Goal: Task Accomplishment & Management: Complete application form

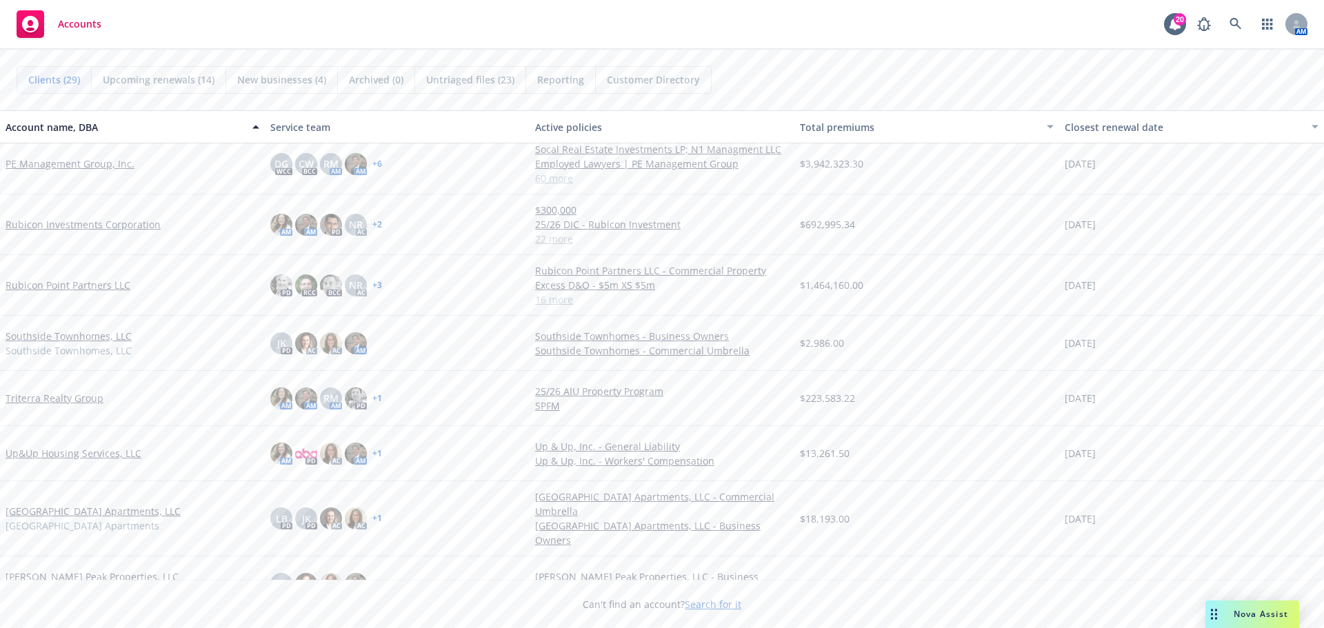
scroll to position [1164, 0]
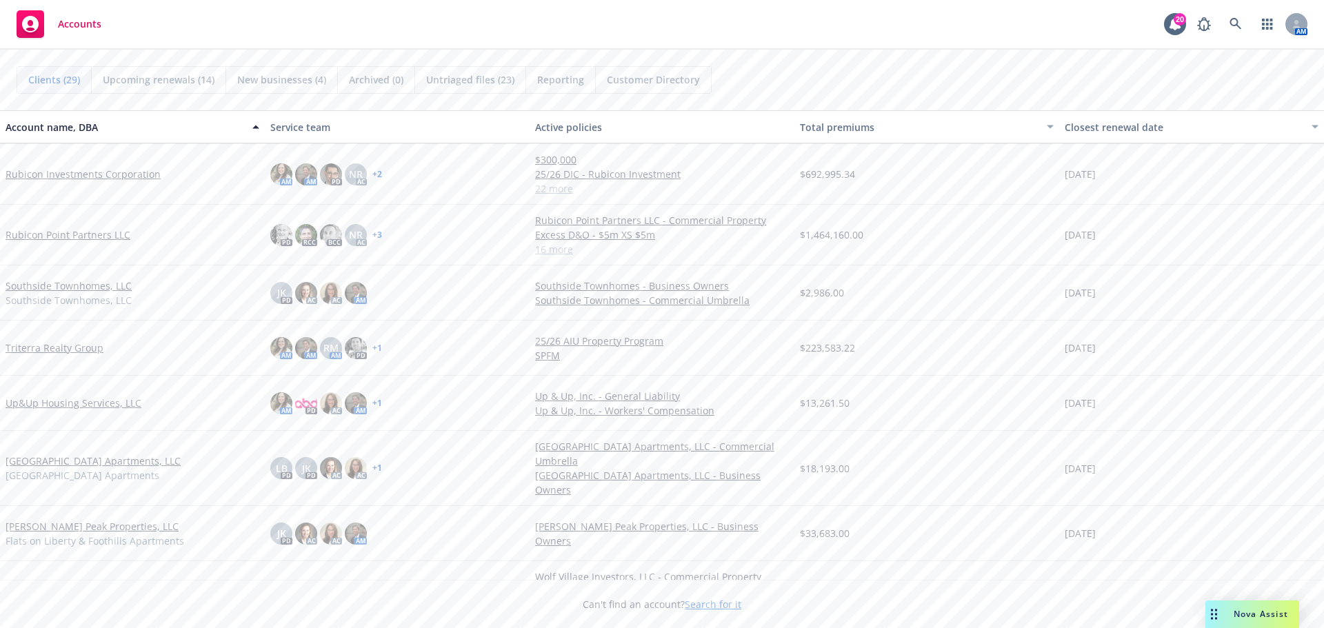
click at [48, 350] on link "Triterra Realty Group" at bounding box center [55, 348] width 98 height 14
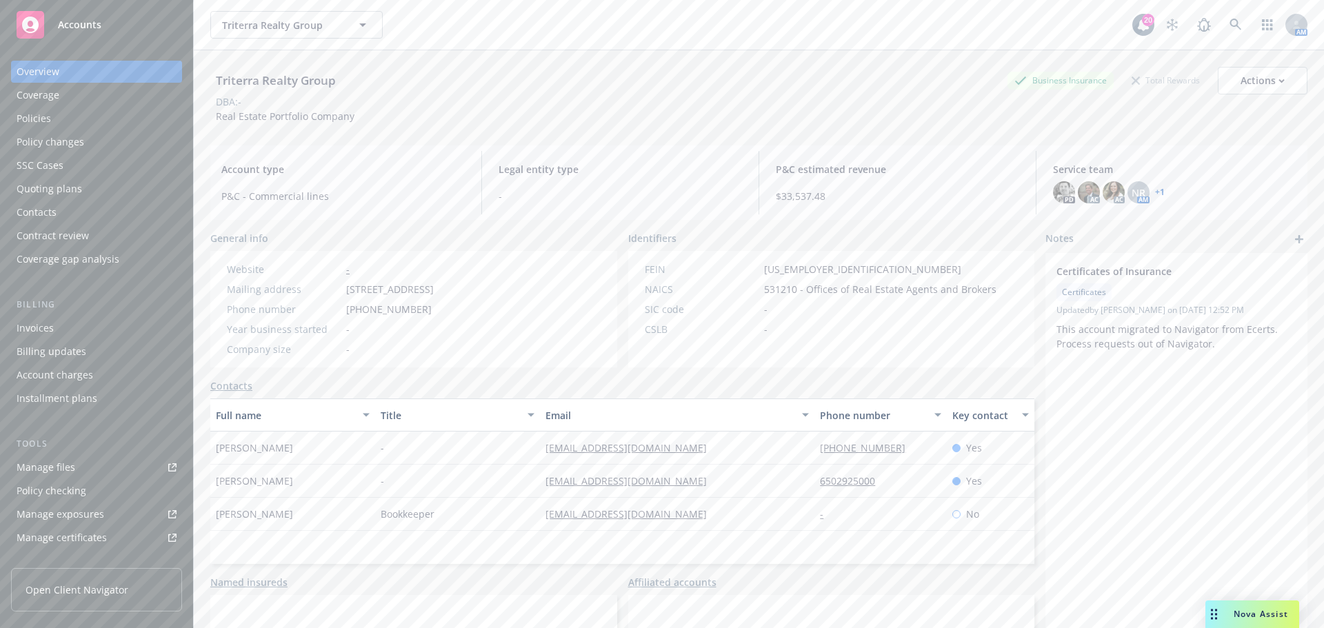
click at [59, 183] on div "Quoting plans" at bounding box center [50, 189] width 66 height 22
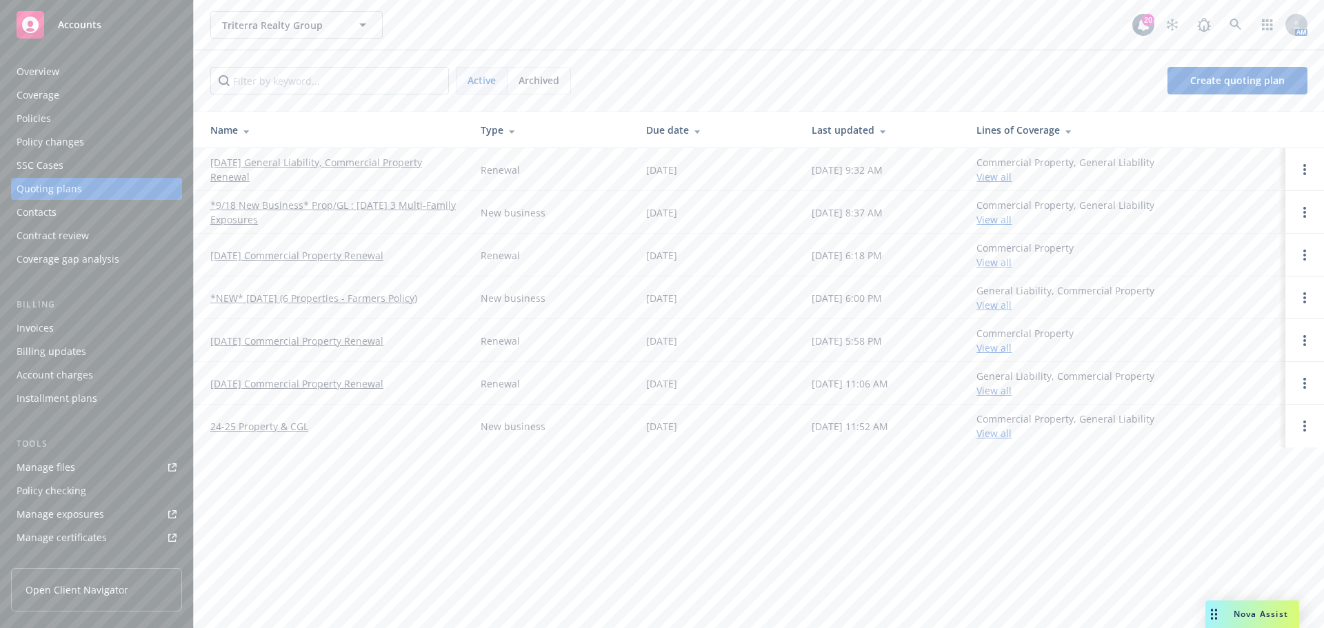
click at [288, 161] on link "[DATE] General Liability, Commercial Property Renewal" at bounding box center [334, 169] width 248 height 29
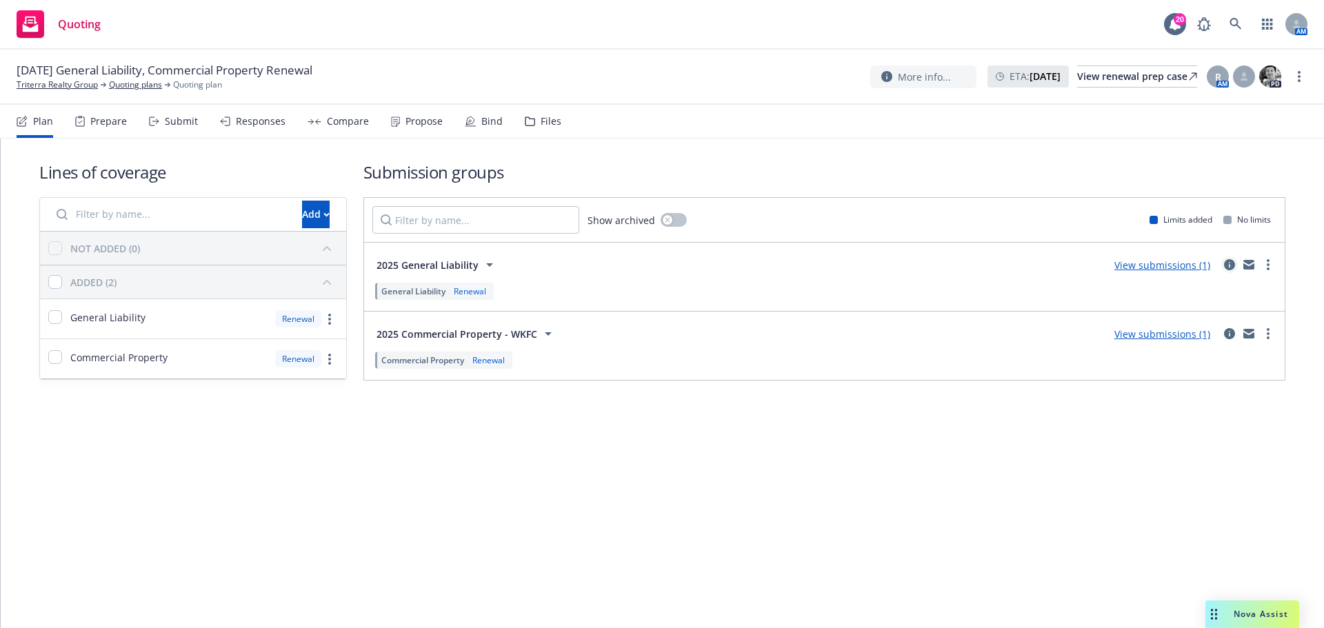
click at [1231, 264] on icon "circleInformation" at bounding box center [1229, 264] width 11 height 11
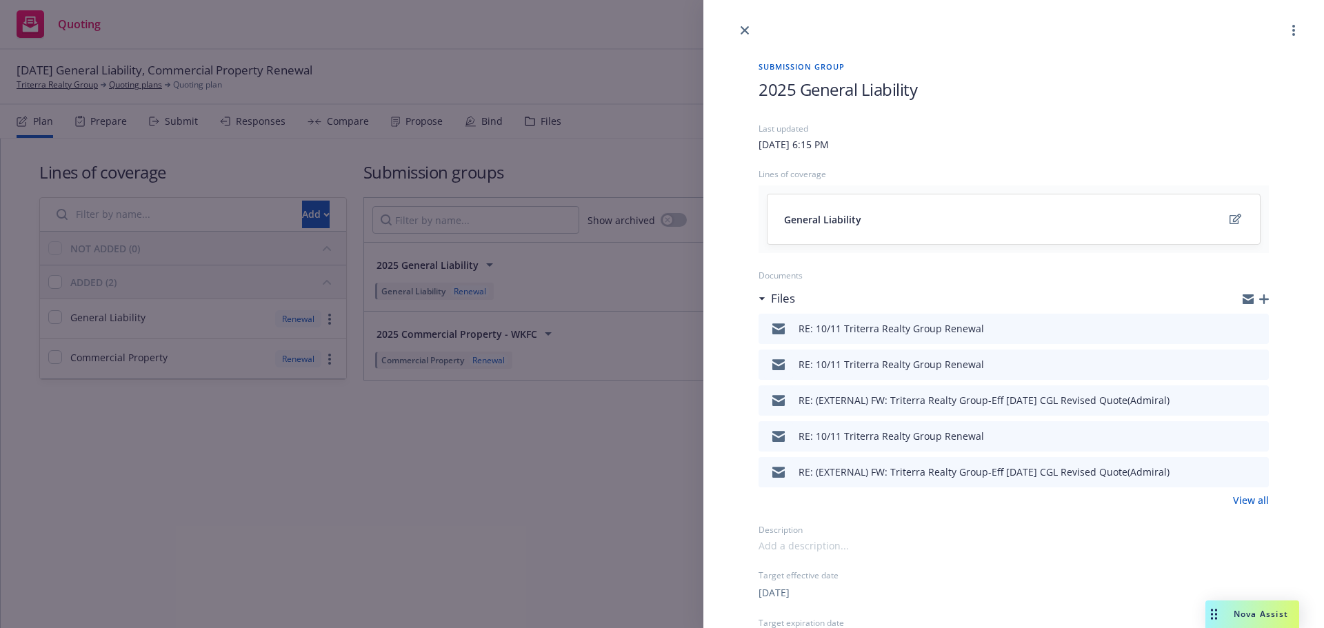
click at [1260, 295] on icon "button" at bounding box center [1265, 300] width 10 height 10
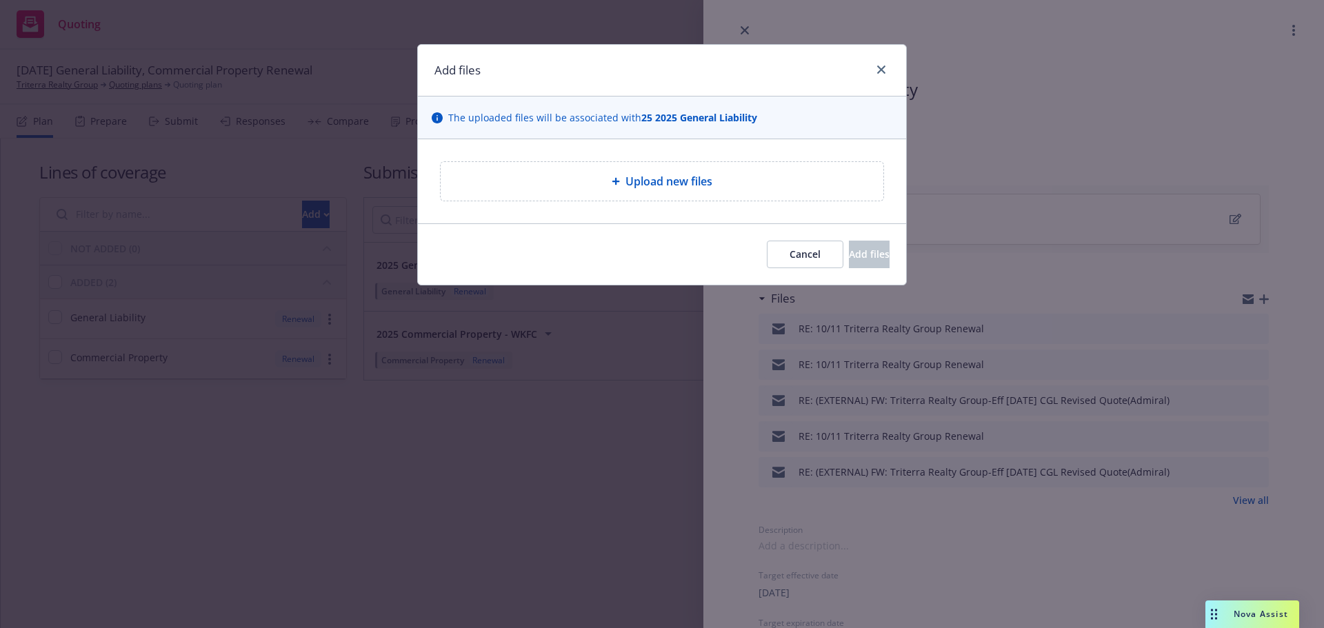
drag, startPoint x: 675, startPoint y: 175, endPoint x: 566, endPoint y: 421, distance: 270.2
click at [566, 421] on div "Add files The uploaded files will be associated with 25 2025 General Liability …" at bounding box center [662, 314] width 1324 height 628
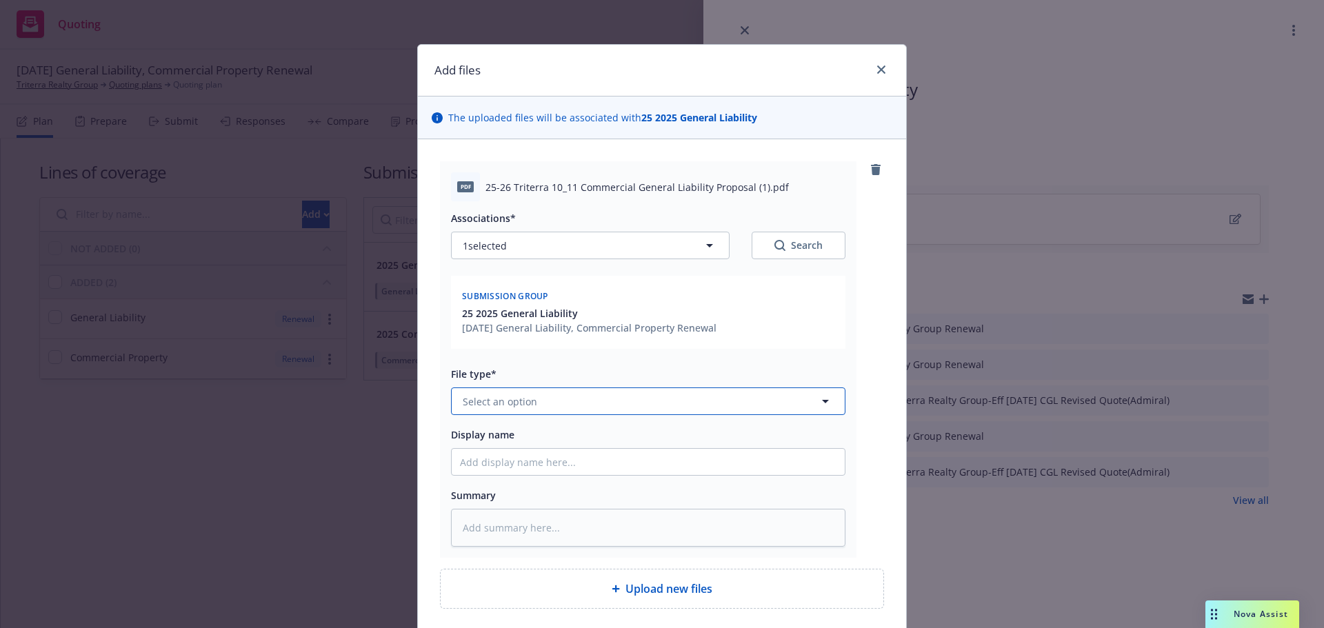
click at [819, 404] on icon "button" at bounding box center [825, 401] width 17 height 17
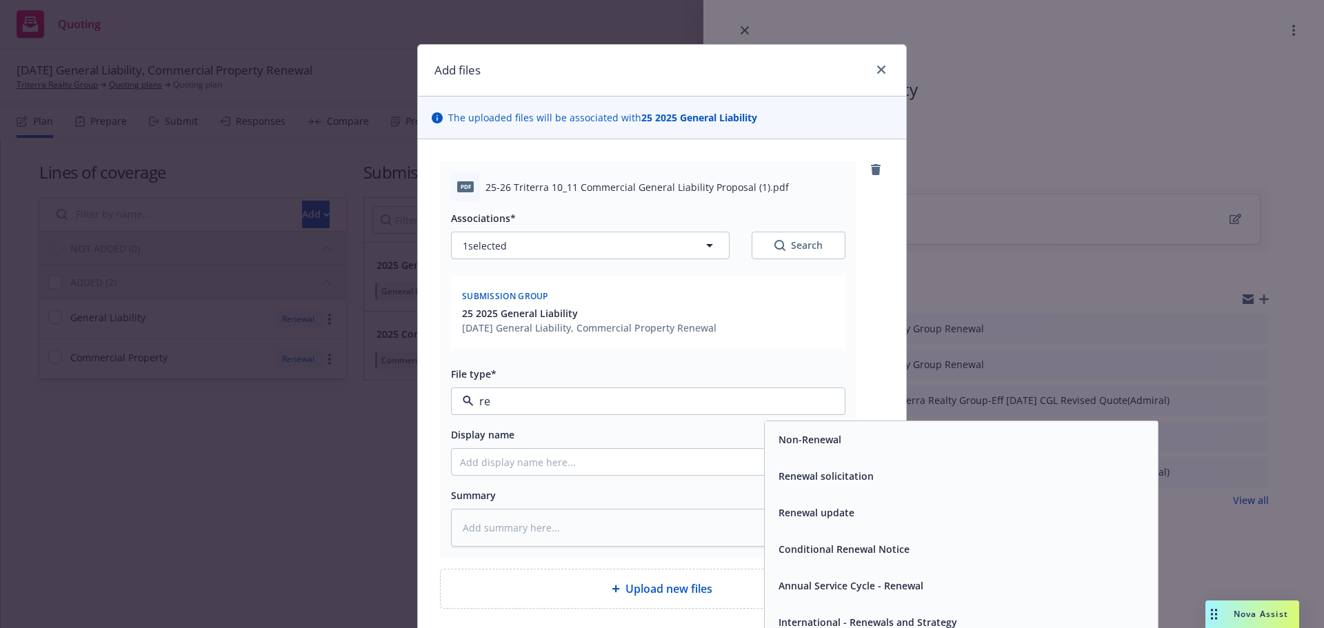
type input "r"
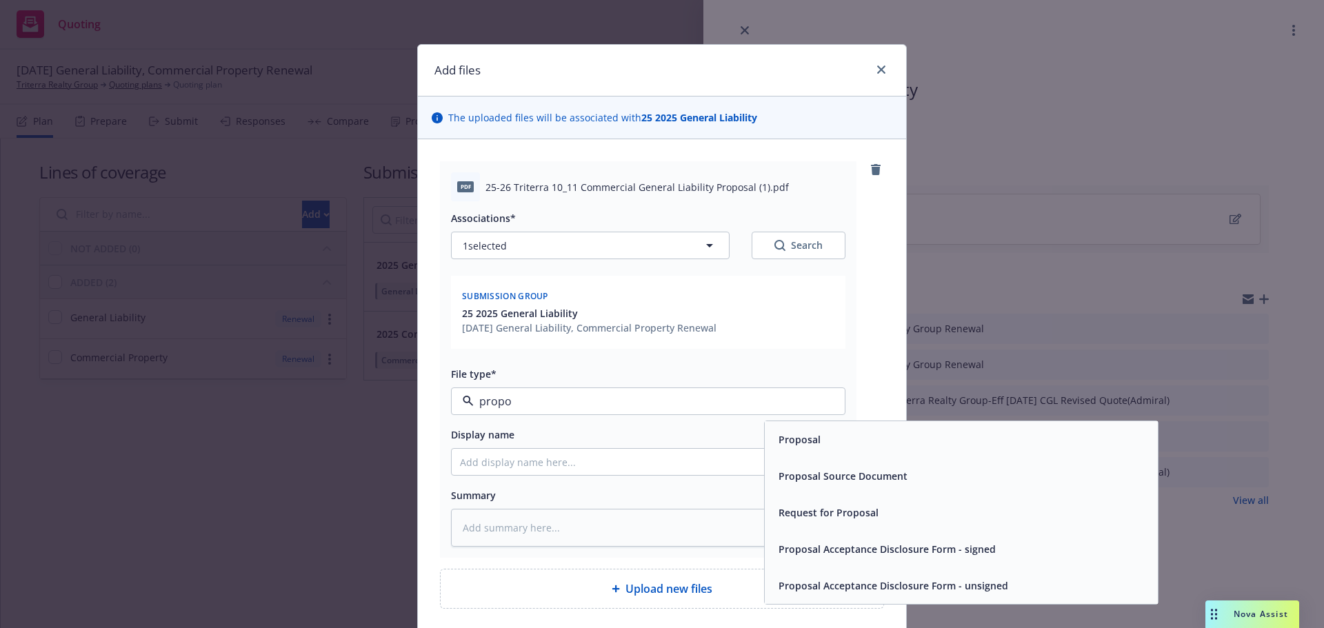
type input "propos"
click at [795, 440] on span "Proposal" at bounding box center [800, 440] width 42 height 14
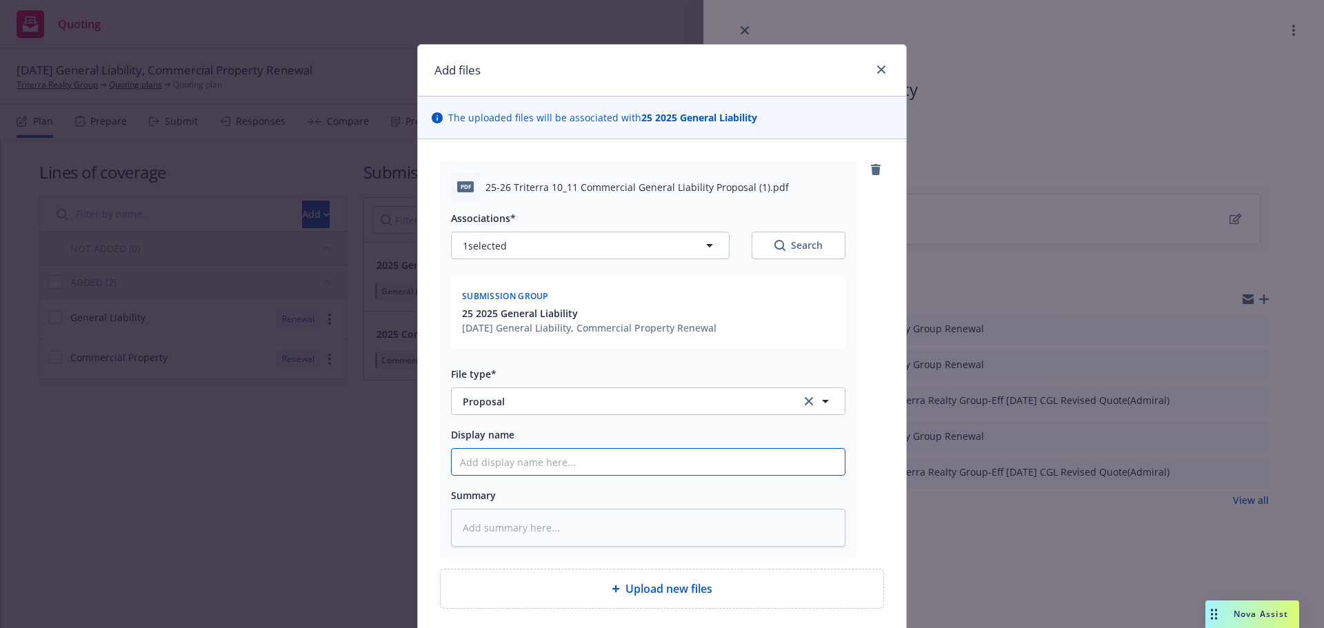
click at [510, 458] on input "Display name" at bounding box center [648, 462] width 393 height 26
type textarea "x"
type input "2"
type textarea "x"
type input "25"
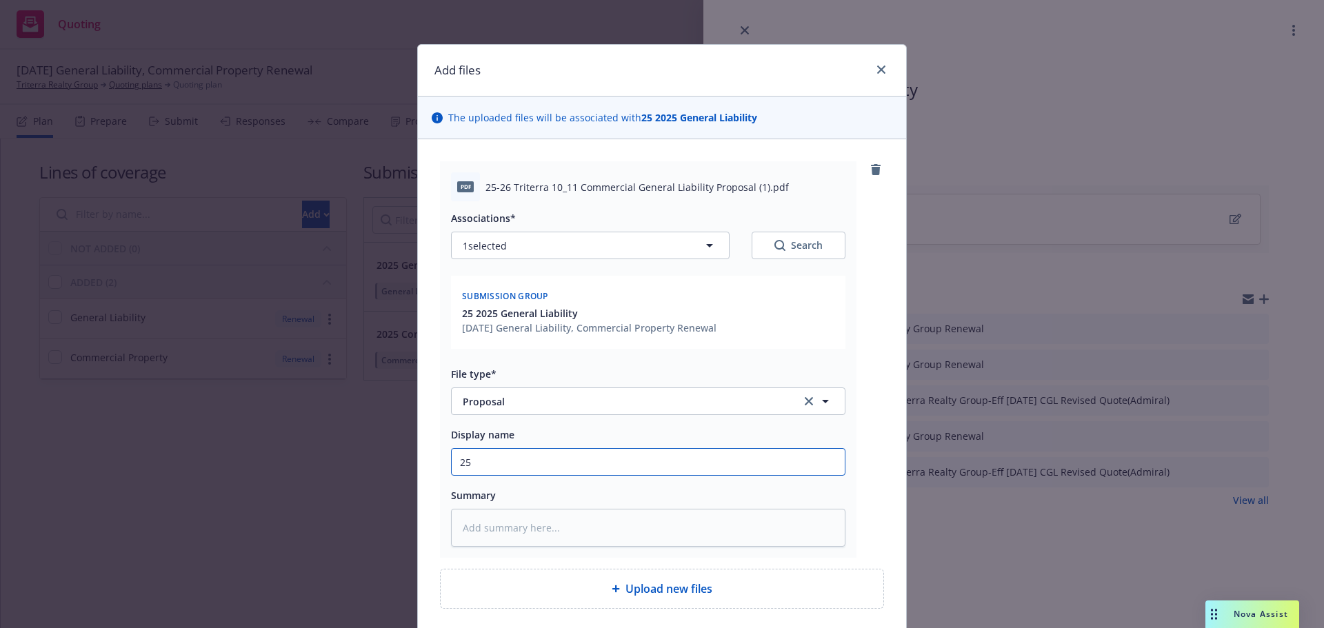
type textarea "x"
type input "25-"
type textarea "x"
type input "25-2"
type textarea "x"
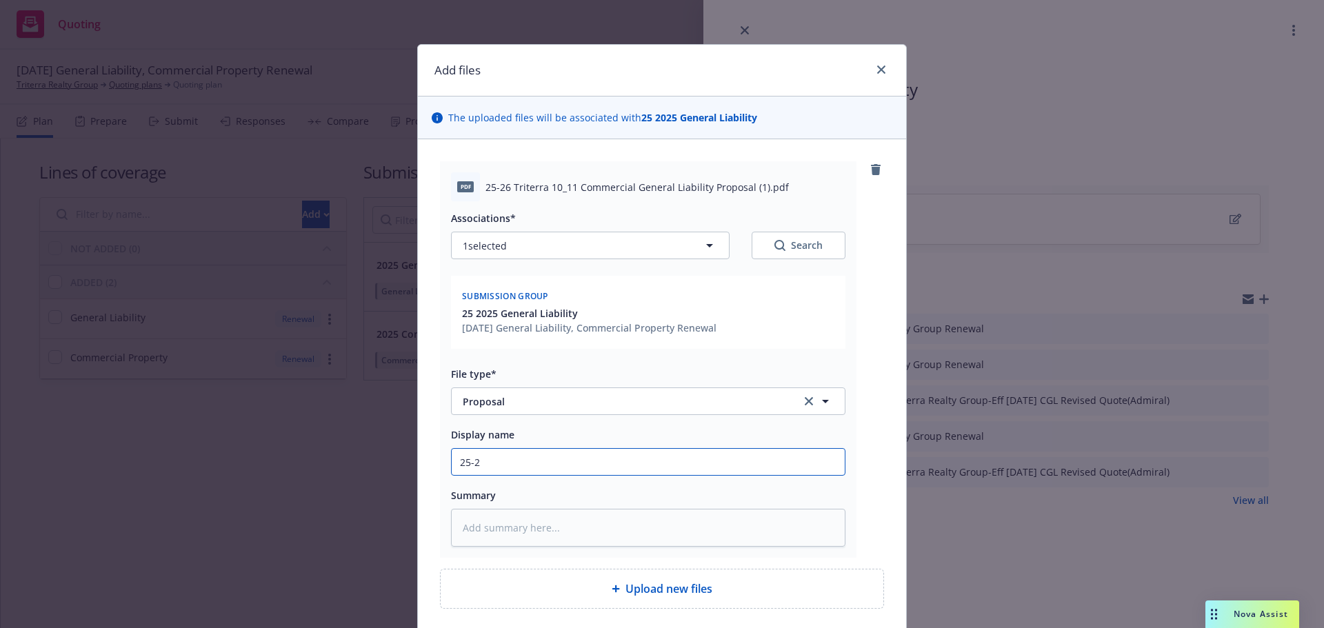
type input "25-26"
type textarea "x"
type input "25-26"
type textarea "x"
type input "25-26 R"
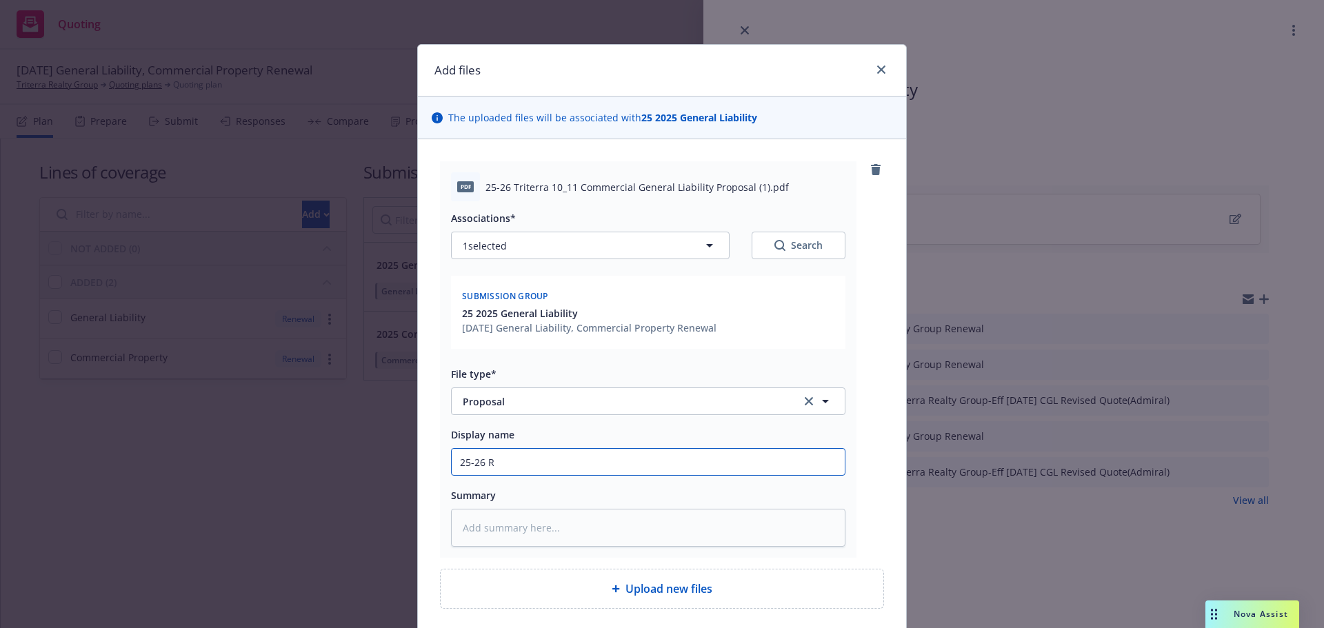
type textarea "x"
type input "25-26 Re"
type textarea "x"
type input "25-26 Ren"
type textarea "x"
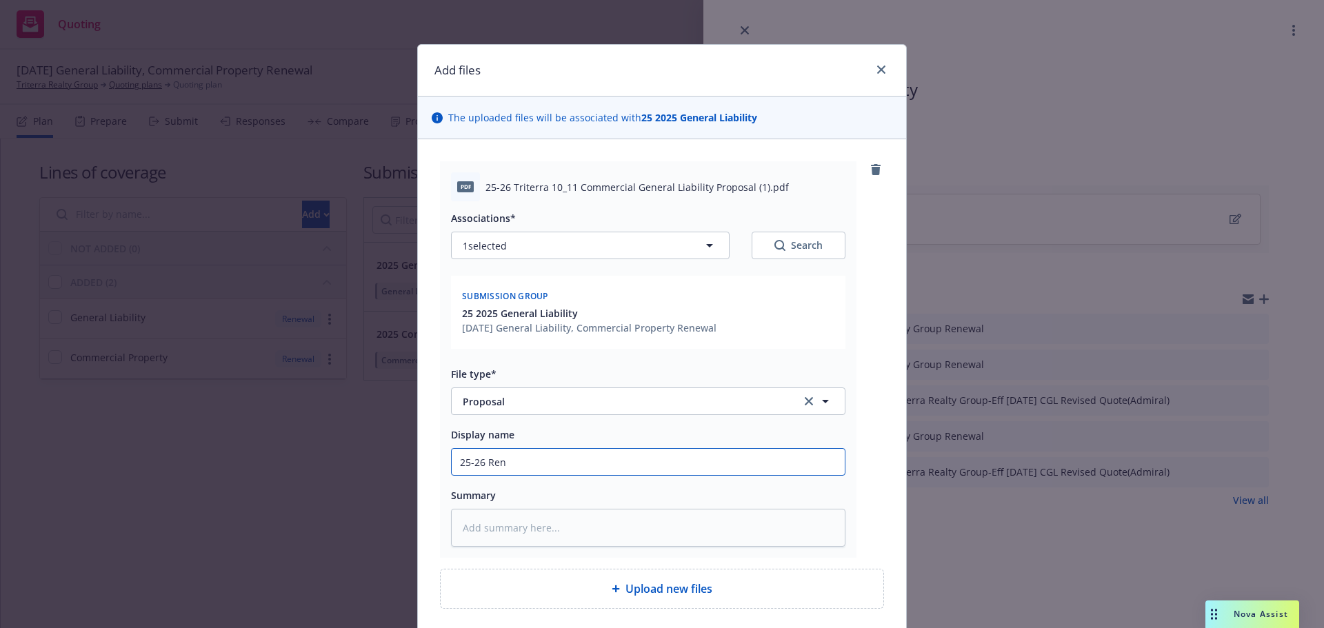
type input "25-26 [PERSON_NAME]"
type textarea "x"
type input "25-26 Renew"
type textarea "x"
type input "25-26 Renewa"
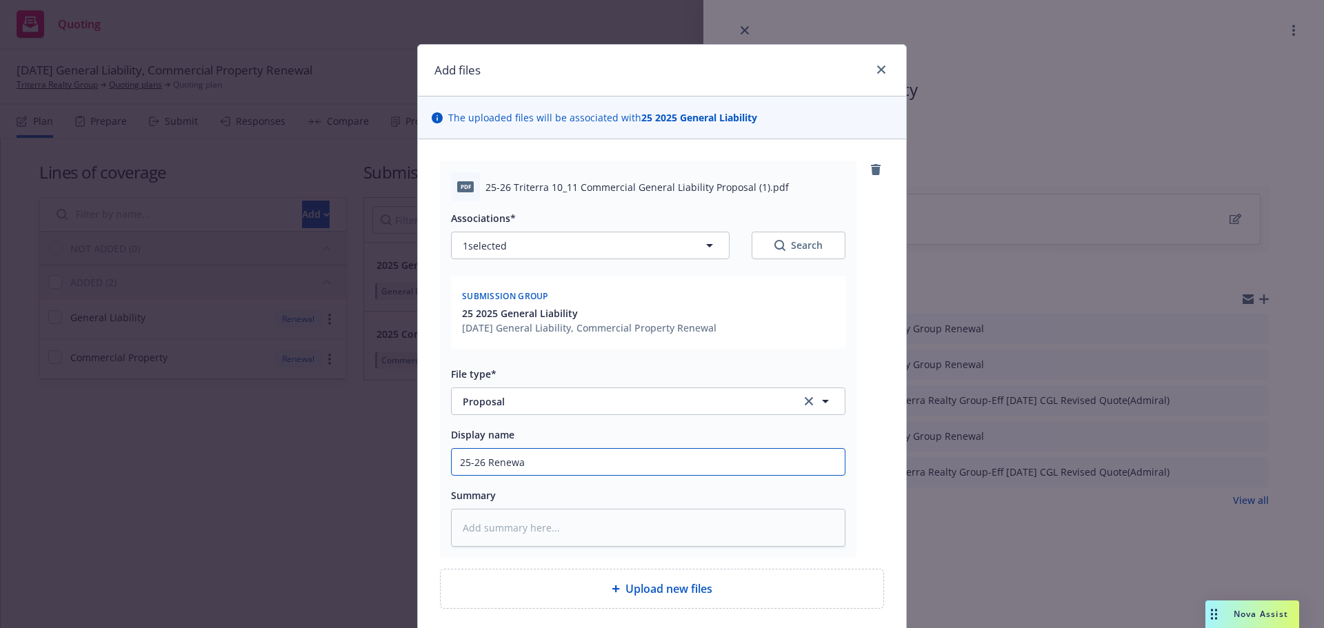
type textarea "x"
type input "25-26 Renewal"
type textarea "x"
type input "25-26 Renewal"
type textarea "x"
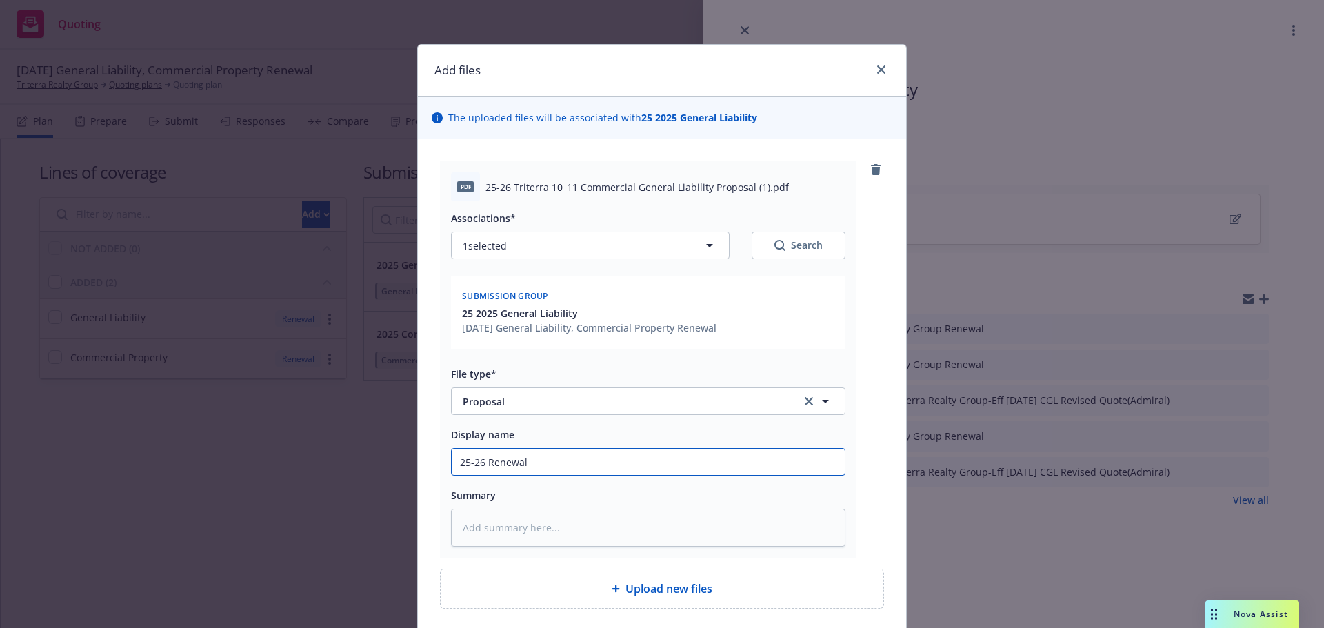
type input "25-26 Renewal P"
type textarea "x"
type input "25-26 Renewal Pr"
type textarea "x"
type input "25-26 Renewal Pro"
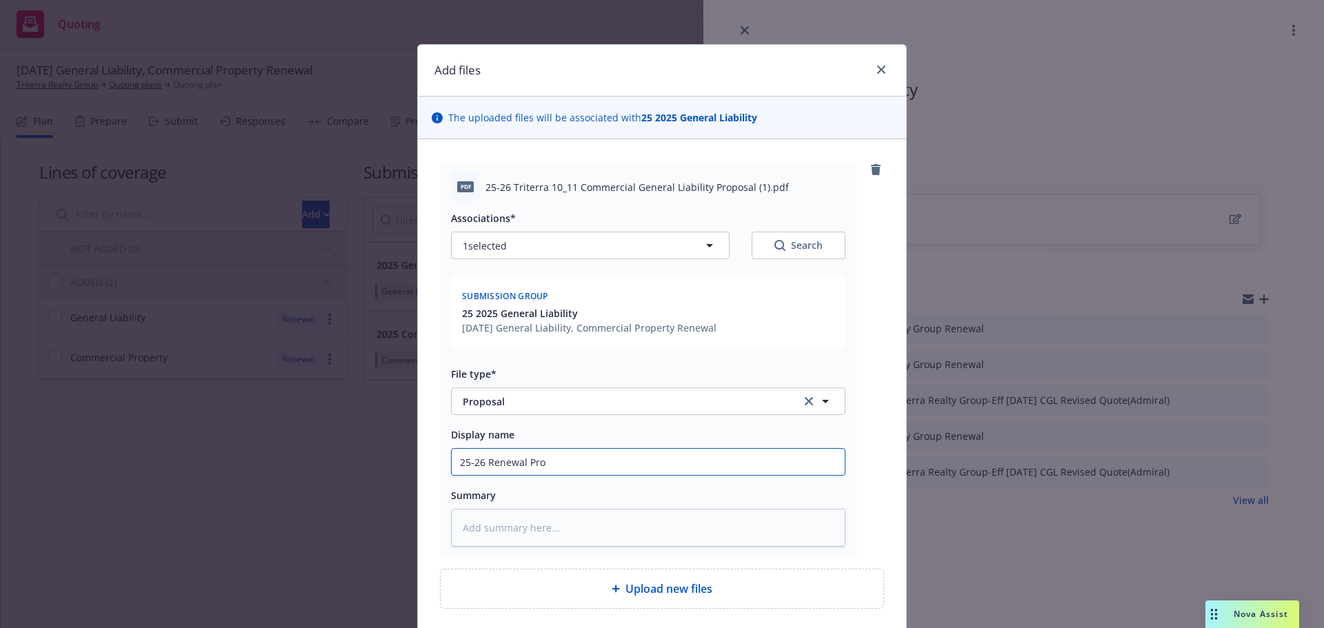
type textarea "x"
type input "25-26 Renewal Propo"
type textarea "x"
type input "25-26 Renewal Propop"
type textarea "x"
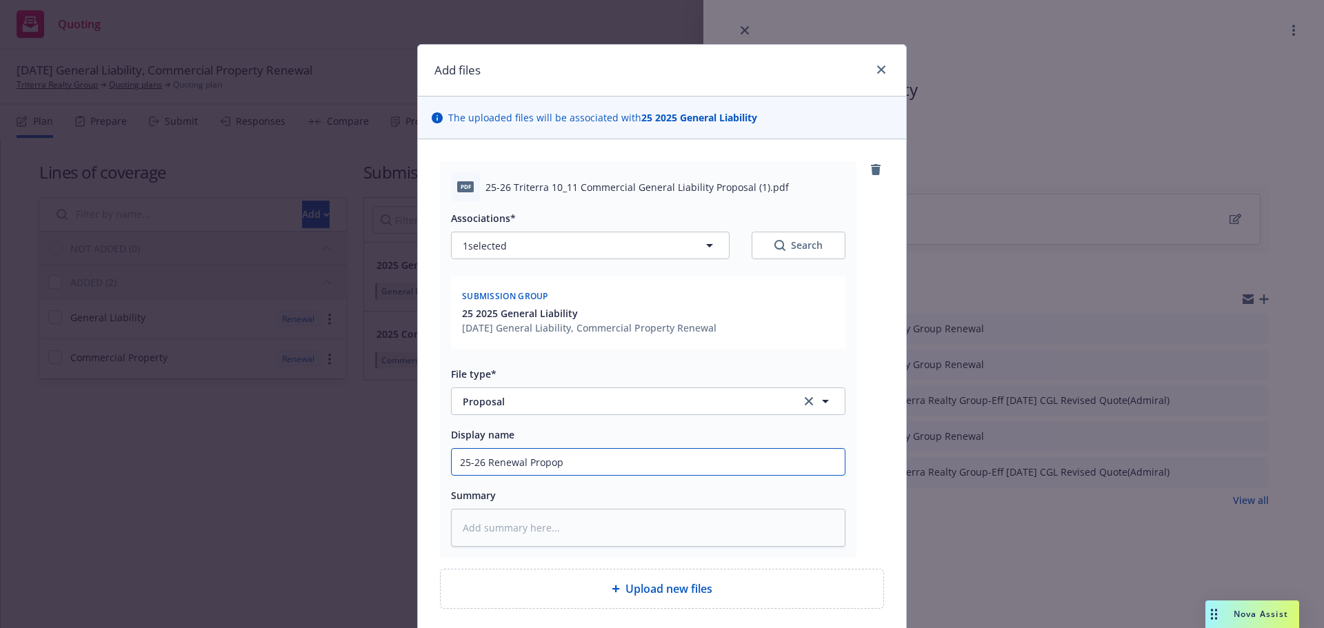
type input "25-26 Renewal Propops"
type textarea "x"
type input "25-26 Renewal Propopsa"
type textarea "x"
type input "25-26 Renewal Propopsal"
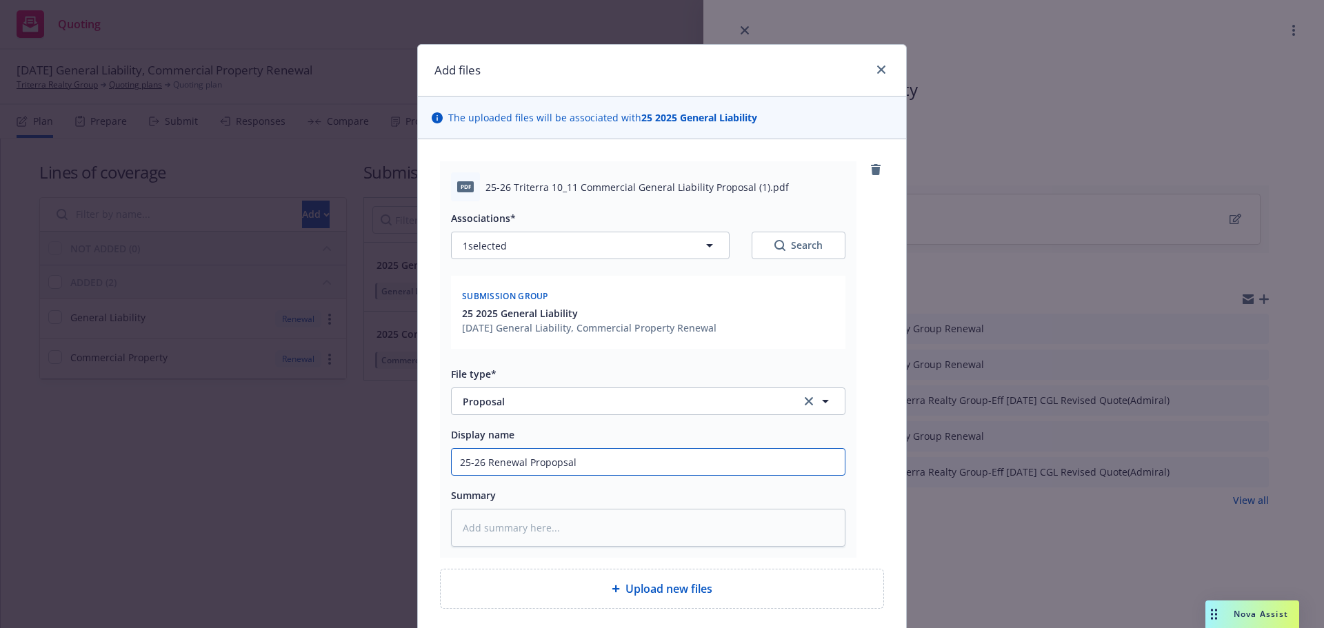
type textarea "x"
type input "25-26 Renewal Propopsal"
type textarea "x"
type input "25-26 Renewal Propopsal"
type textarea "x"
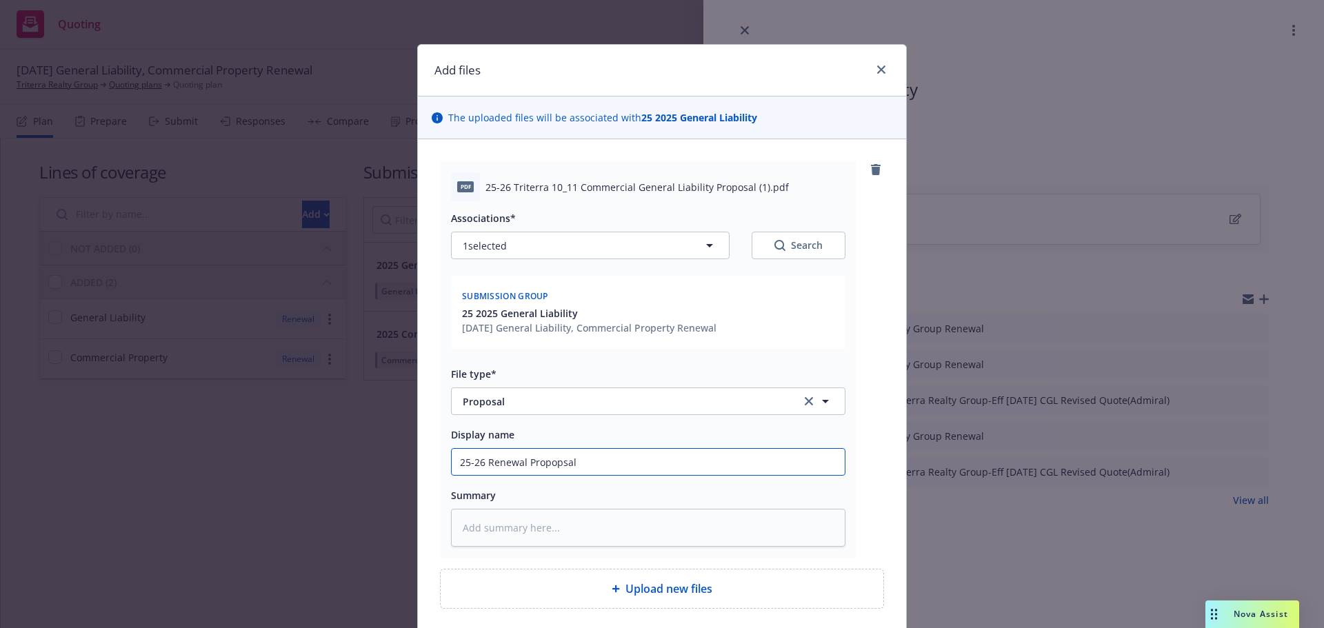
type input "25-26 Renewal Propopsa"
type textarea "x"
type input "25-26 Renewal Propops"
type textarea "x"
type input "25-26 Renewal Propop"
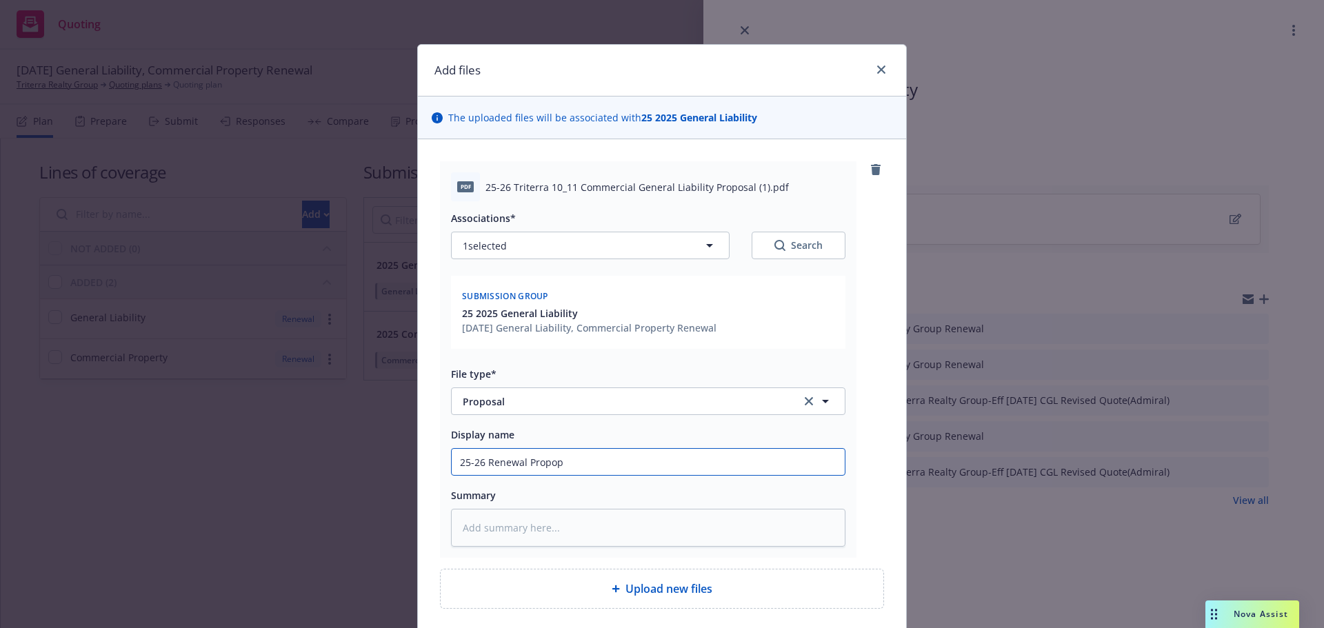
type textarea "x"
type input "25-26 Renewal Propo"
type textarea "x"
type input "25-26 Renewal Prop"
type textarea "x"
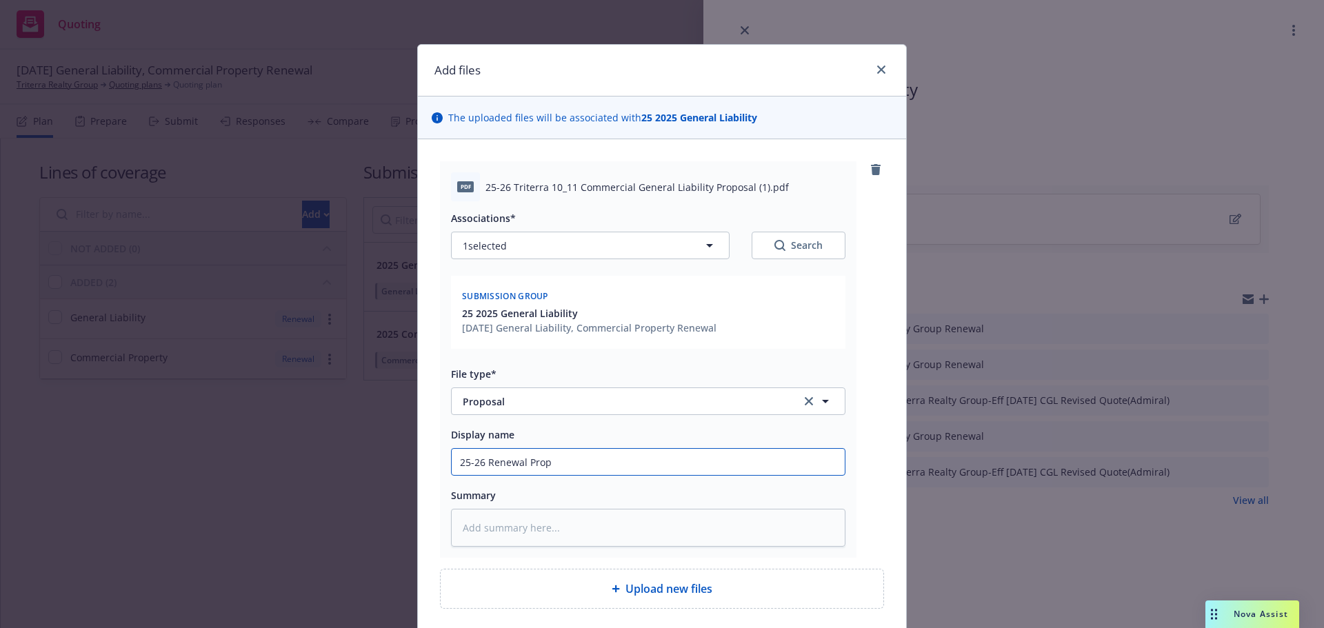
type input "25-26 Renewal Pro"
type textarea "x"
type input "25-26 Renewal Prop"
type textarea "x"
type input "25-26 Renewal Propo"
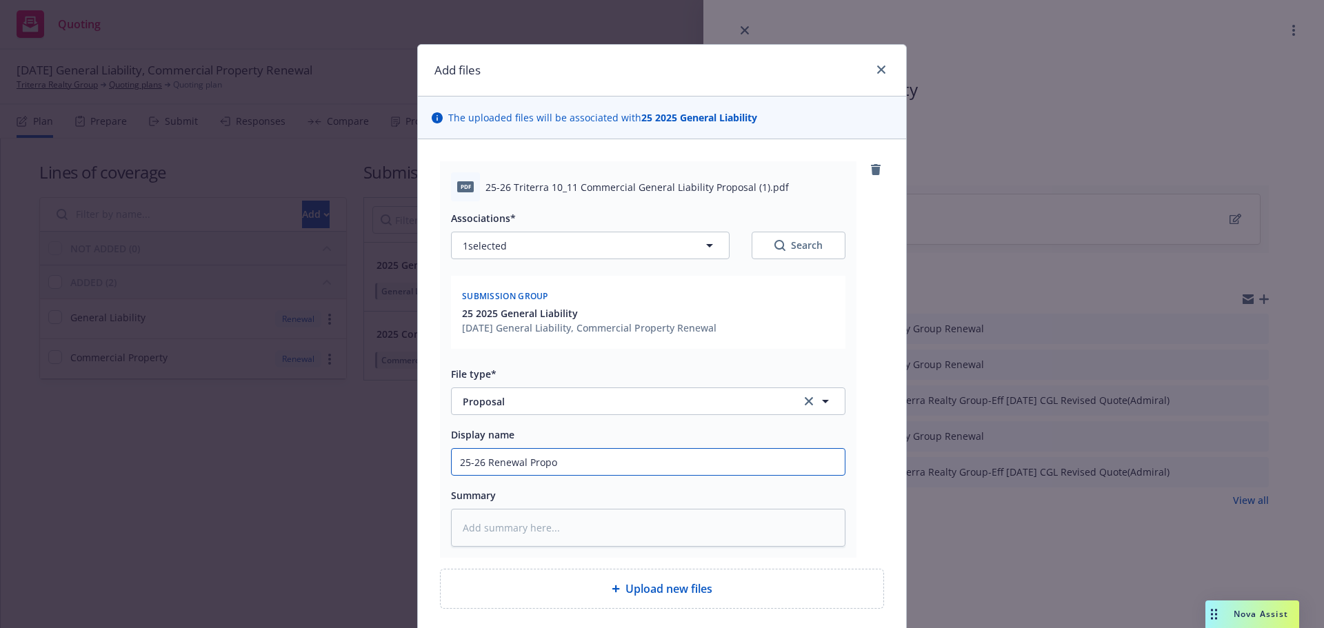
type textarea "x"
type input "25-26 Renewal Propos"
type textarea "x"
type input "25-26 Renewal Proposa"
type textarea "x"
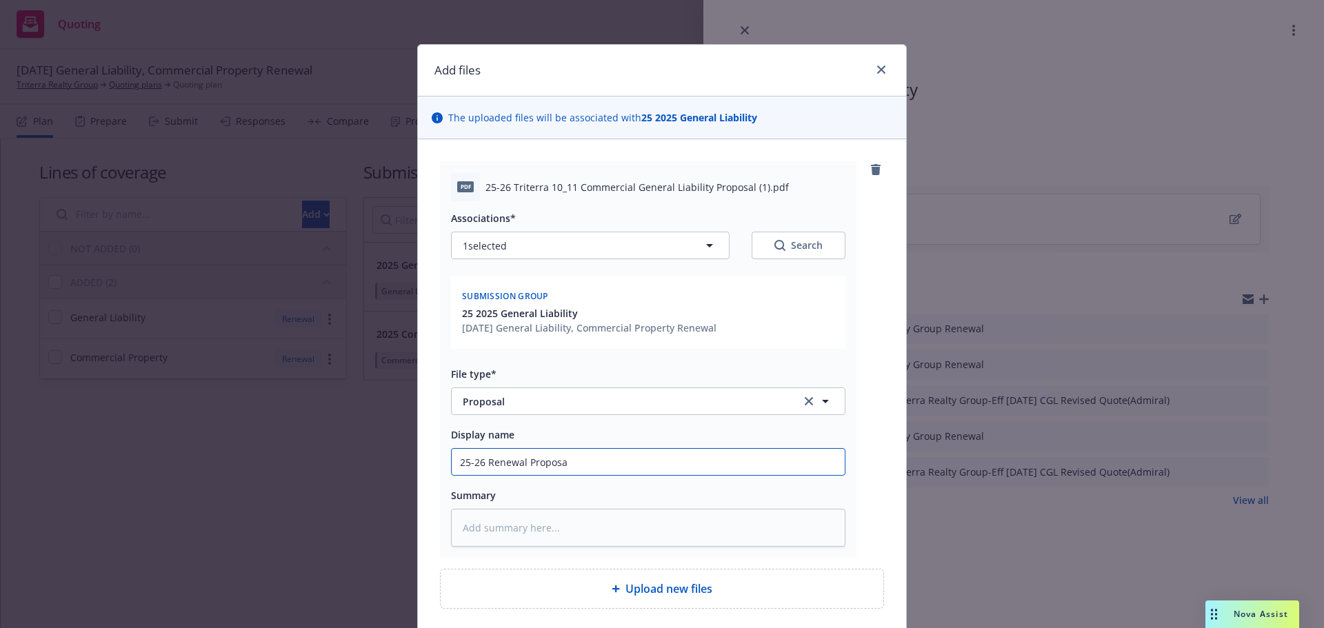
type input "25-26 Renewal Proposal"
type textarea "x"
type input "25-26 Renewal Proposal-"
type textarea "x"
type input "25-26 Renewal Proposal-"
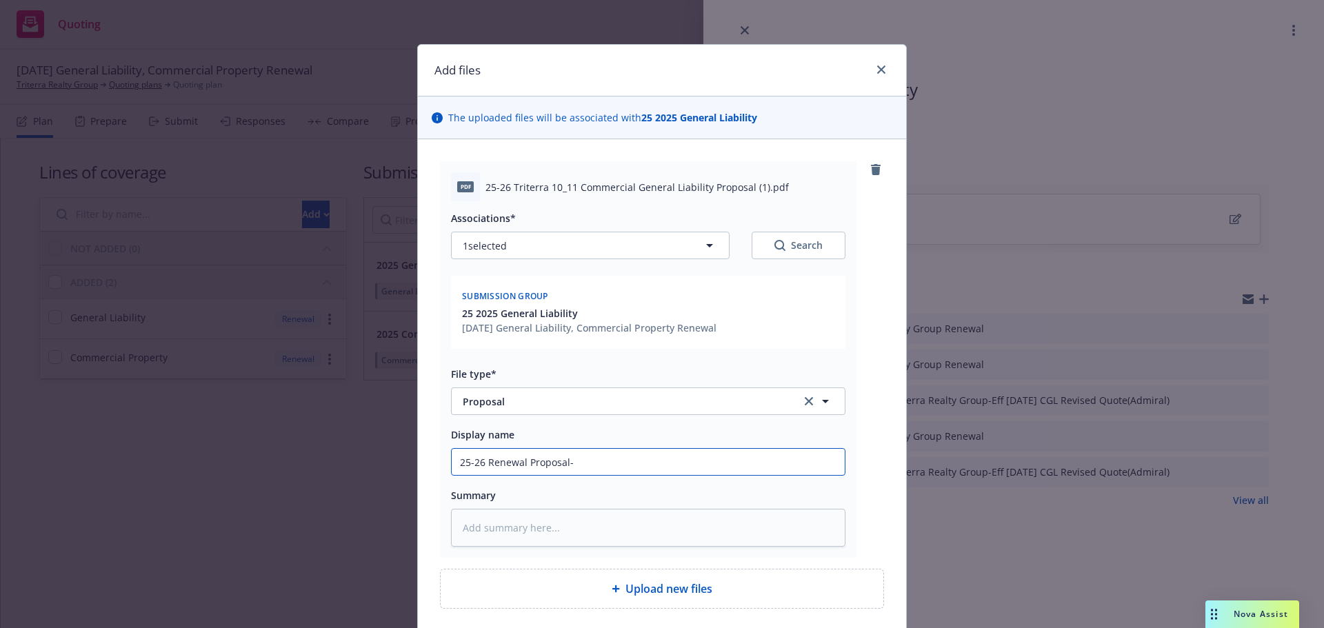
type textarea "x"
type input "25-26 Renewal Proposal-"
type textarea "x"
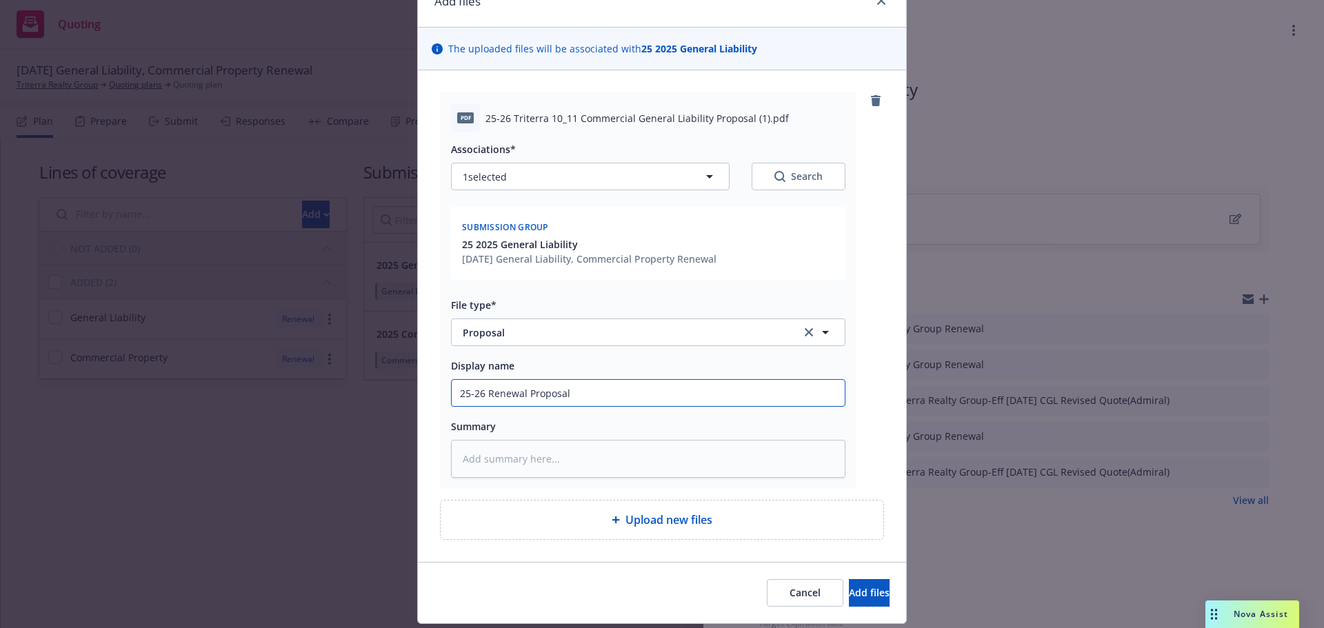
type input "25-26 Renewal Proposal"
click at [497, 455] on textarea at bounding box center [648, 459] width 395 height 38
type textarea "x"
type textarea "R"
type textarea "x"
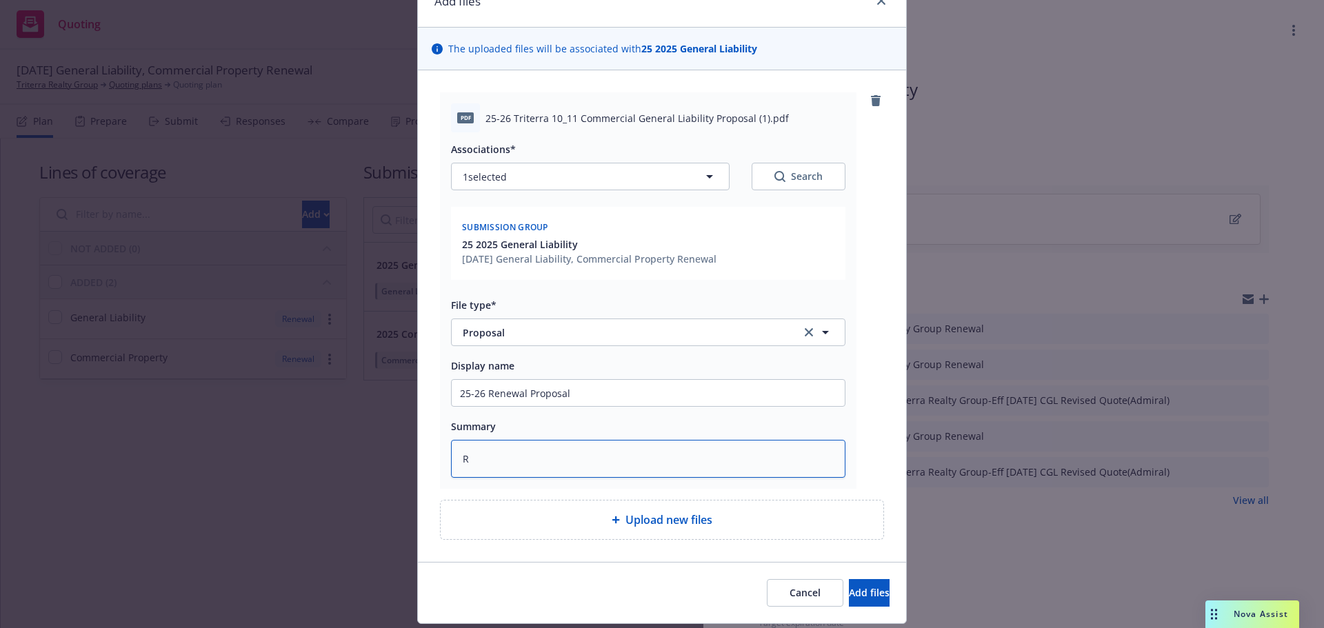
type textarea "Re"
type textarea "x"
type textarea "Ren"
type textarea "x"
type textarea "[PERSON_NAME]"
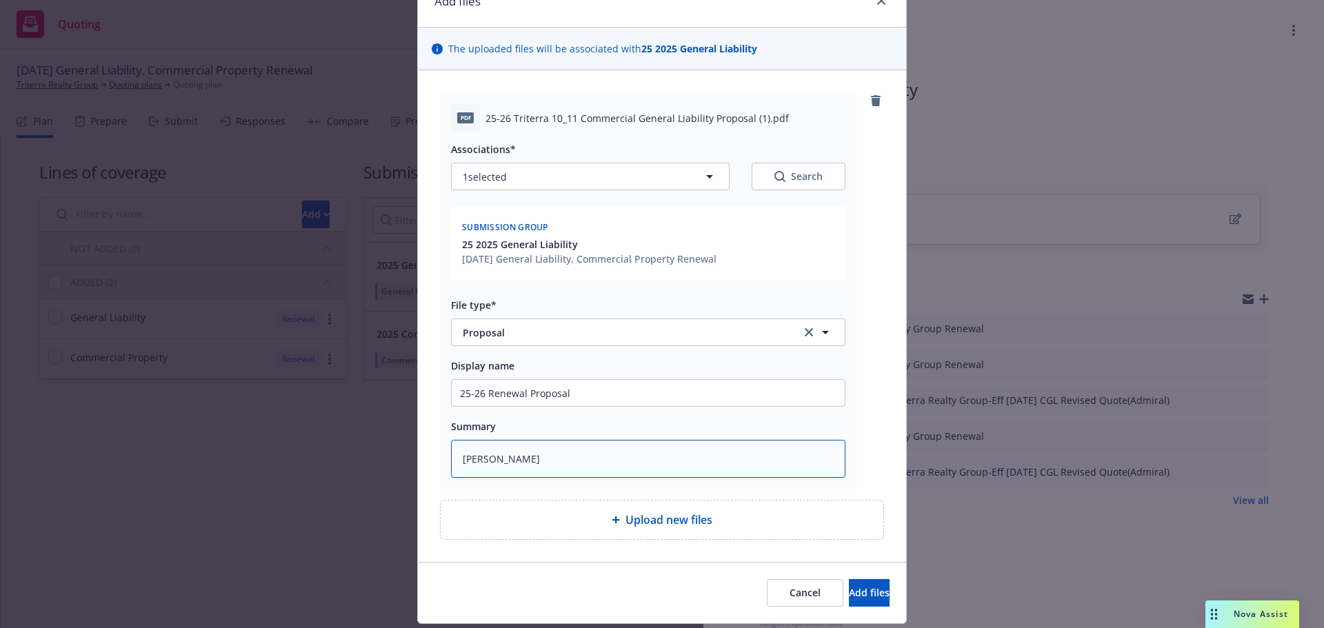
type textarea "x"
type textarea "Renew"
type textarea "x"
type textarea "Renewa"
type textarea "x"
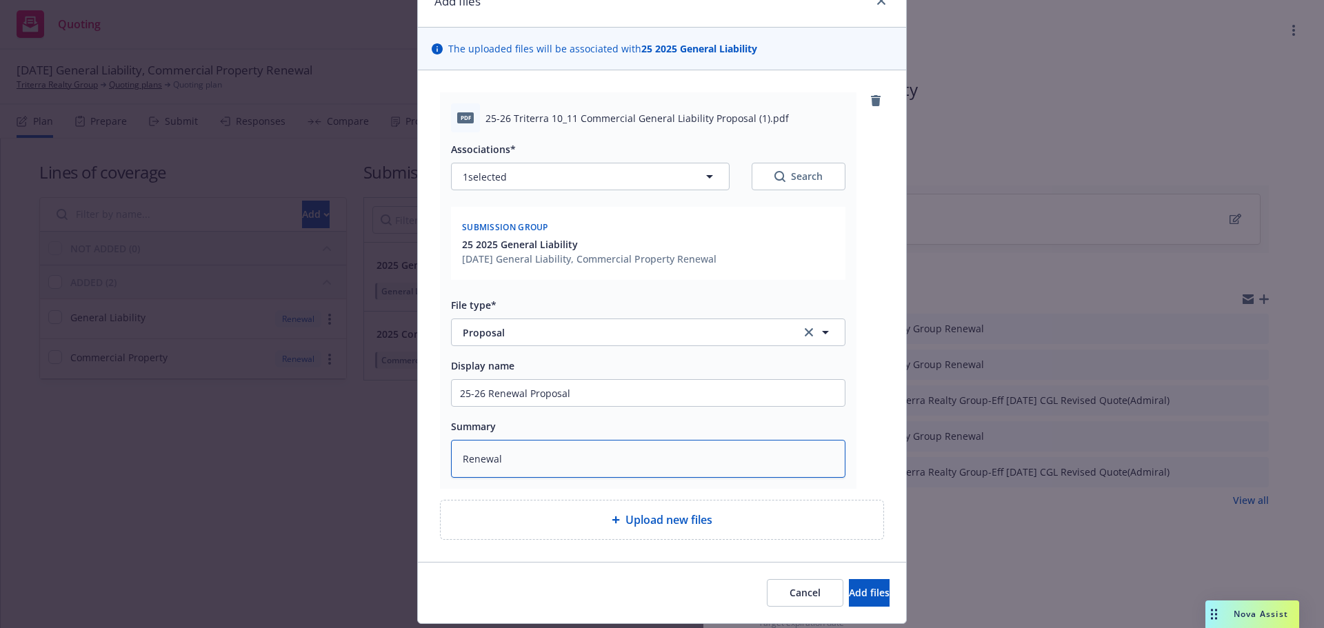
type textarea "Renewal"
type textarea "x"
type textarea "Renewal P"
type textarea "x"
type textarea "Renewal Por"
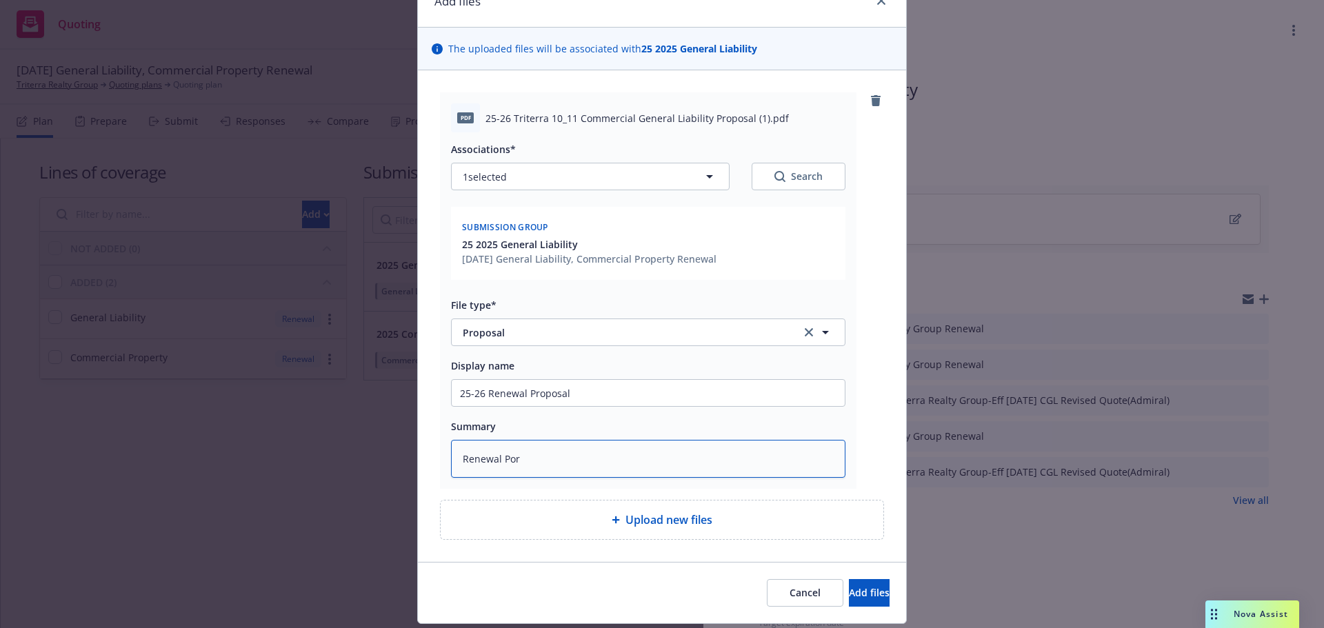
type textarea "x"
click at [523, 457] on textarea "Renewal Por" at bounding box center [648, 459] width 395 height 38
type textarea "Renewal Po"
type textarea "x"
type textarea "Renewal P"
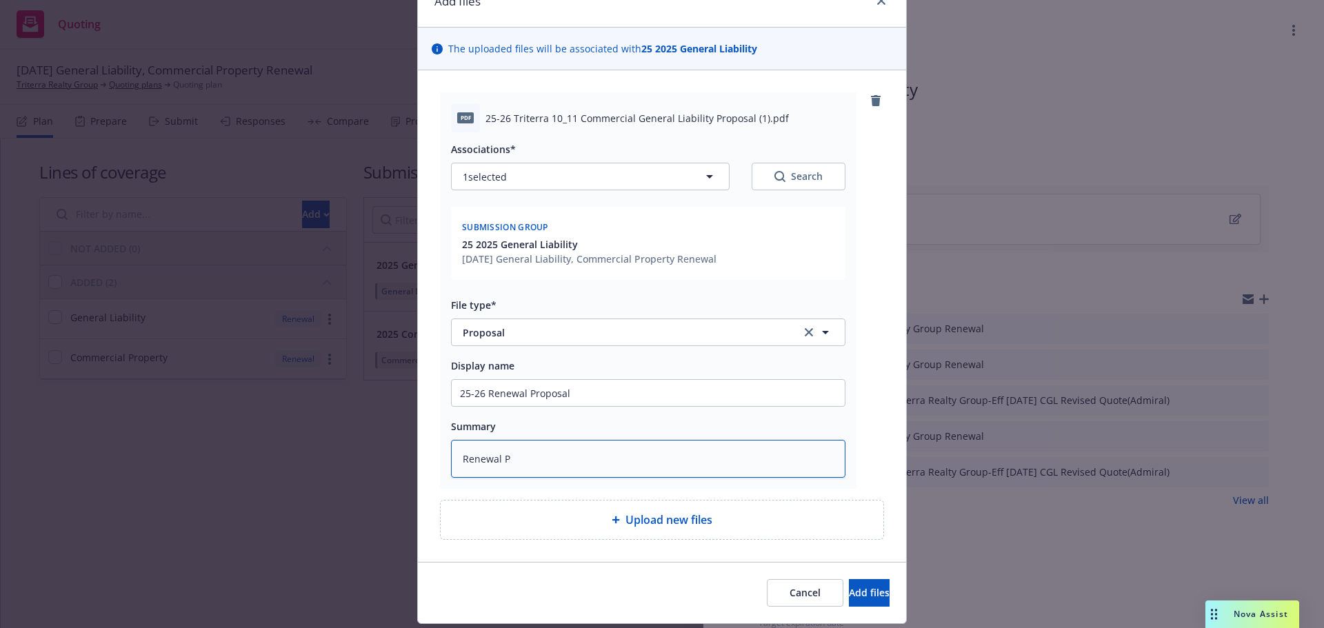
type textarea "x"
type textarea "Renewal Pr"
type textarea "x"
type textarea "Renewal Pro"
type textarea "x"
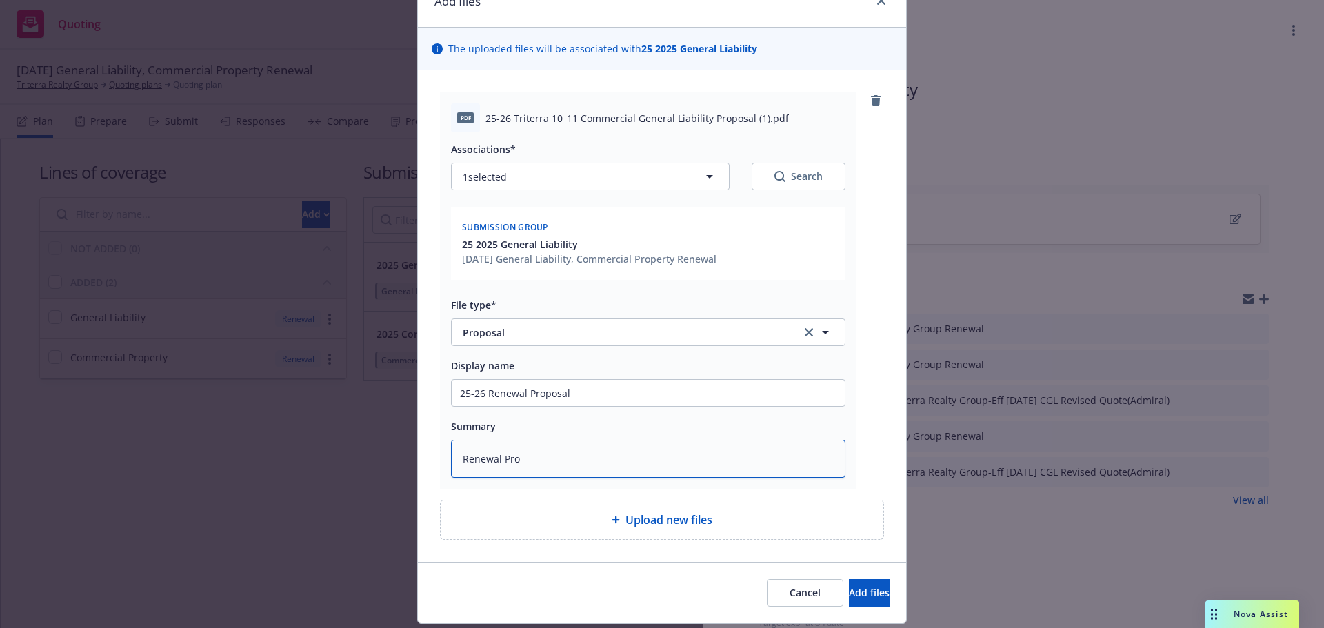
type textarea "Renewal Prop"
type textarea "x"
type textarea "Renewal Propo"
type textarea "x"
type textarea "Renewal Propos"
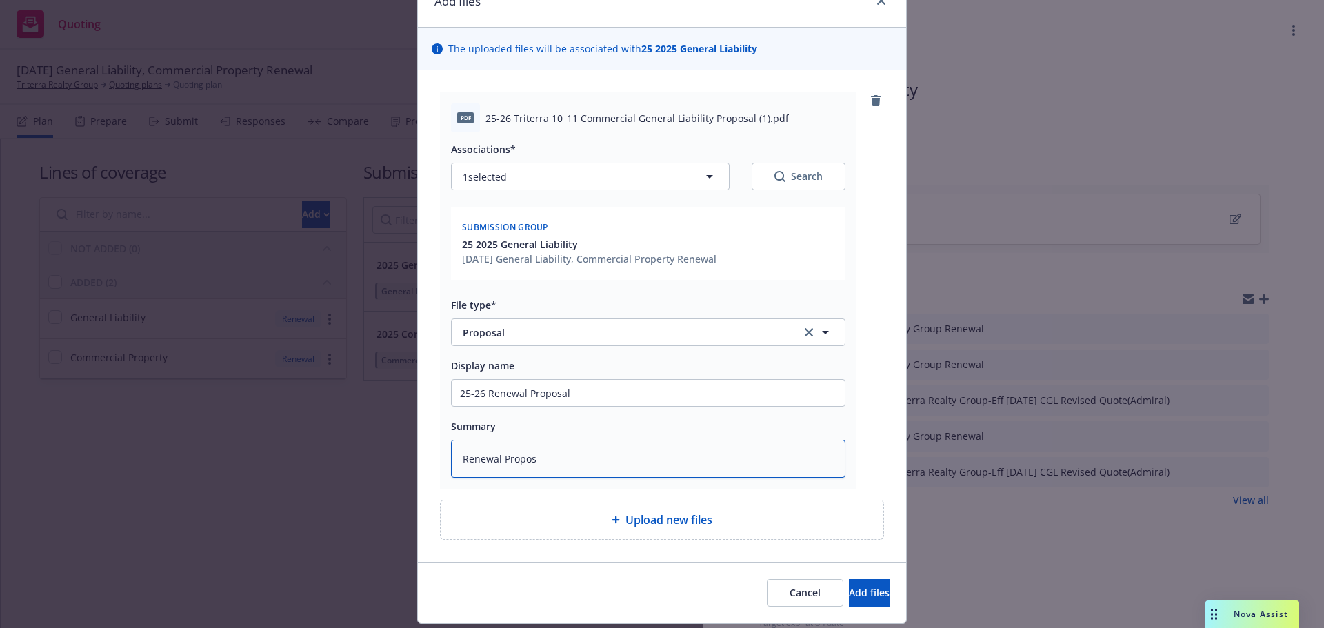
type textarea "x"
type textarea "Renewal Proposa"
type textarea "x"
type textarea "Renewal Proposal"
type textarea "x"
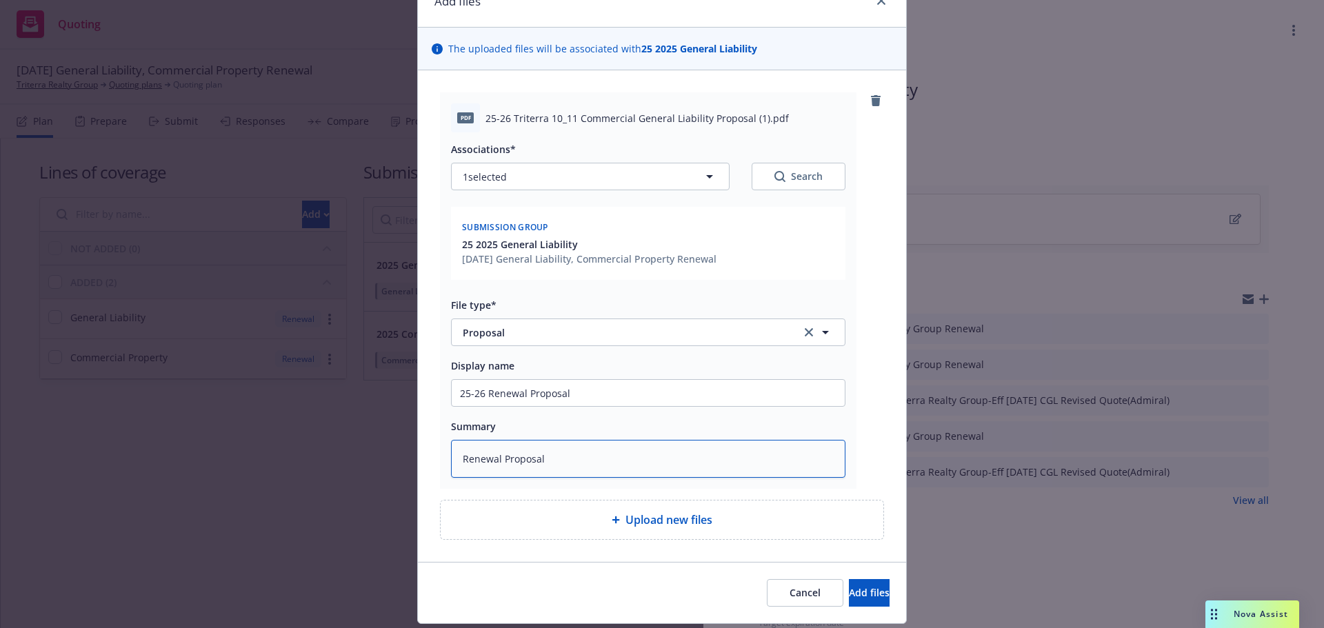
type textarea "Renewal Proposal"
type textarea "x"
type textarea "Renewal Proposal w"
type textarea "x"
type textarea "Renewal Proposal wh"
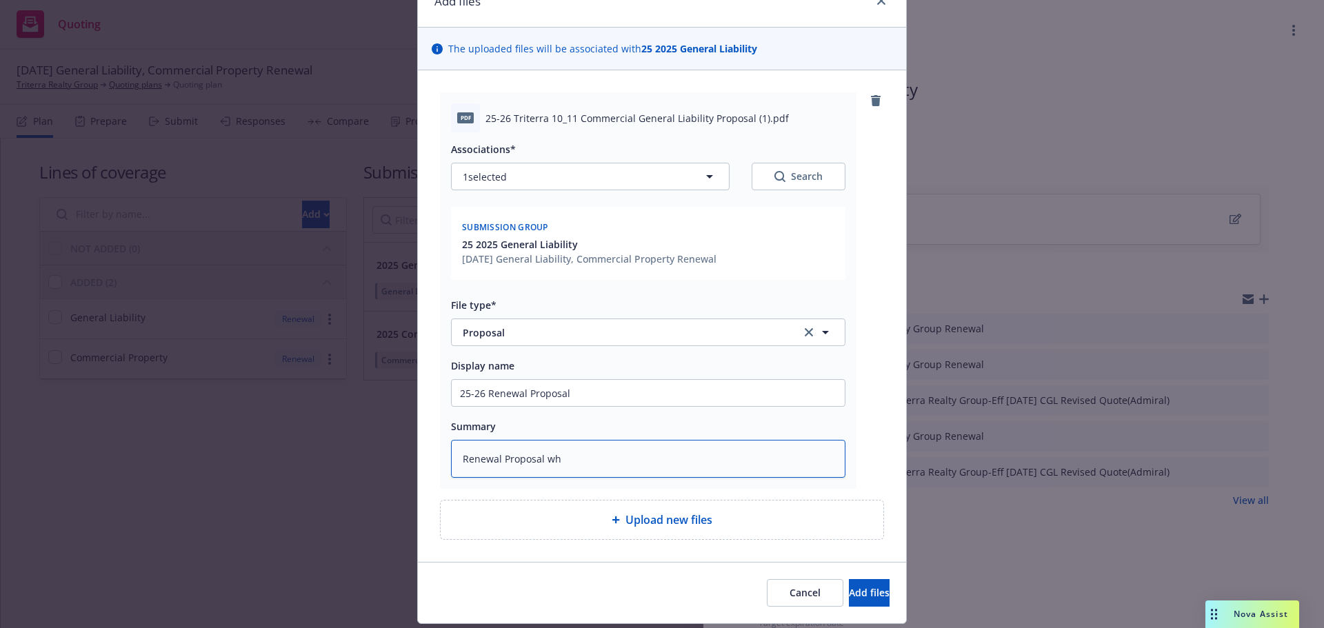
type textarea "x"
type textarea "Renewal Proposal whi"
type textarea "x"
type textarea "Renewal Proposal whic"
type textarea "x"
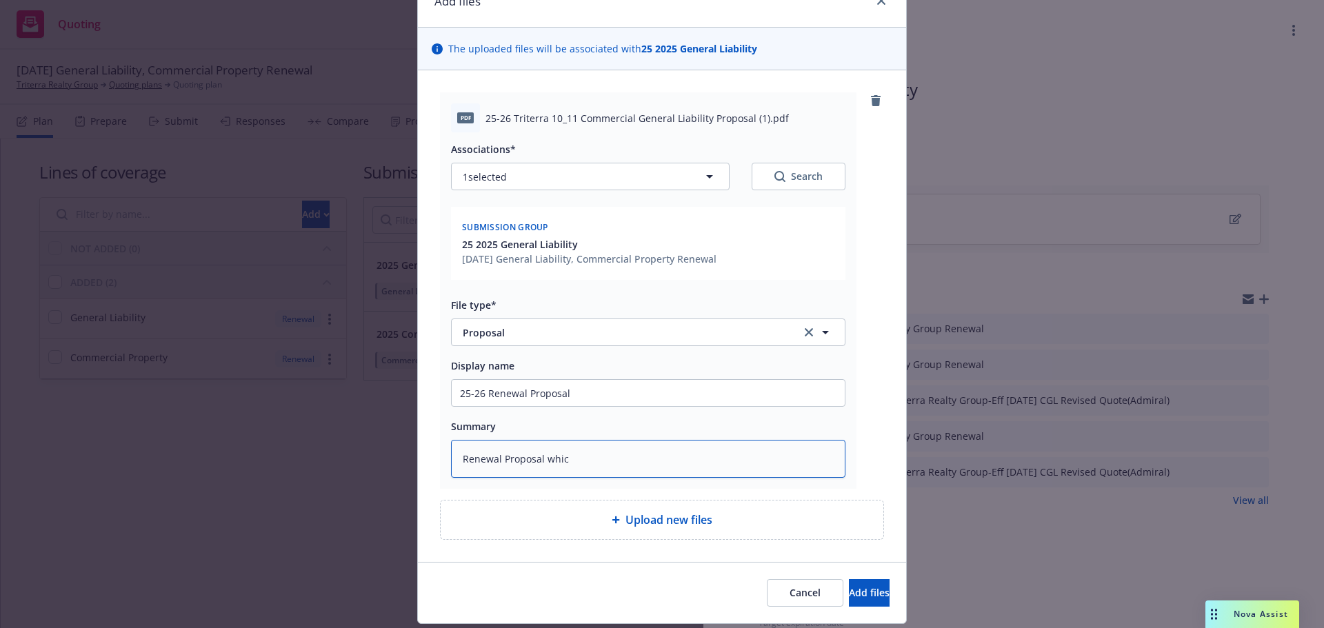
type textarea "Renewal Proposal which"
type textarea "x"
type textarea "Renewal Proposal which"
type textarea "x"
type textarea "Renewal Proposal which i"
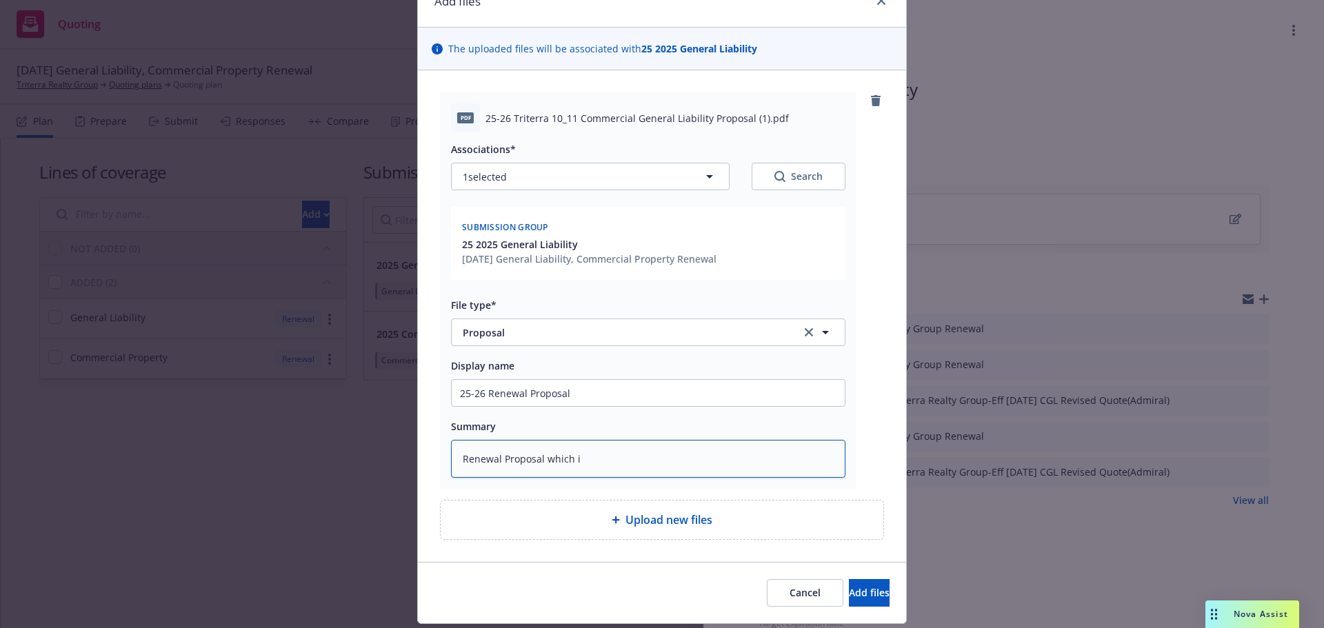
type textarea "x"
type textarea "Renewal Proposal which in"
type textarea "x"
type textarea "Renewal Proposal which inc"
type textarea "x"
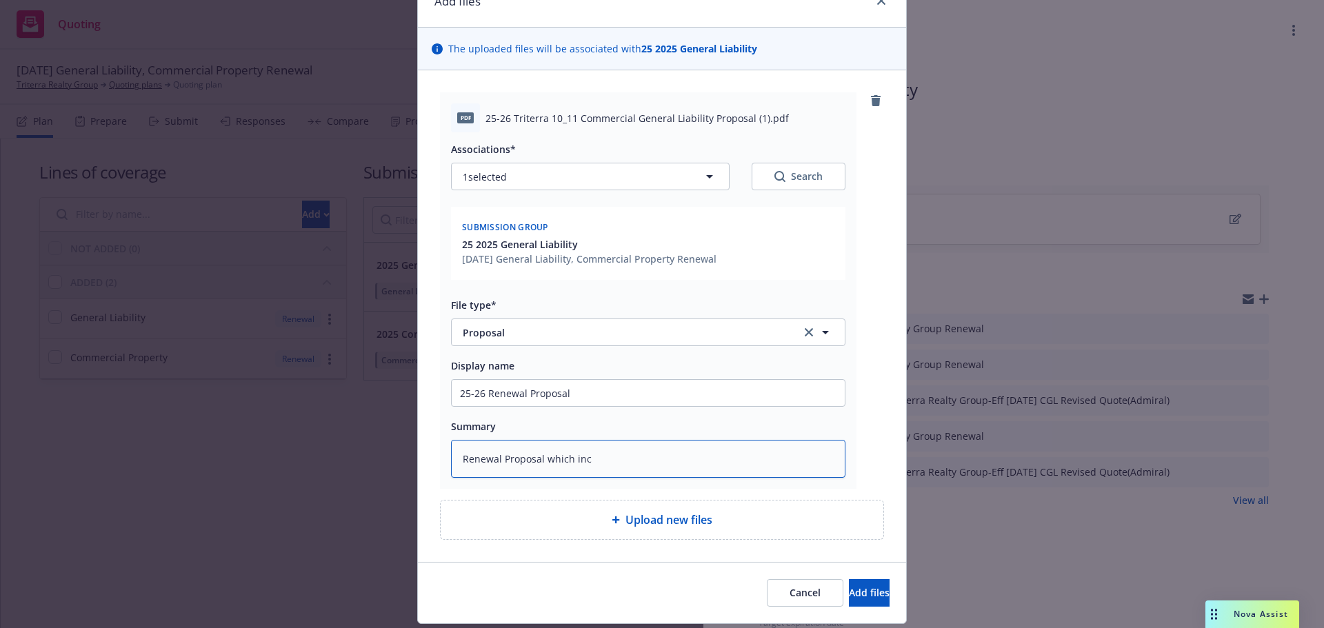
type textarea "Renewal Proposal which incl"
type textarea "x"
type textarea "Renewal Proposal which inclu"
type textarea "x"
type textarea "Renewal Proposal which includ"
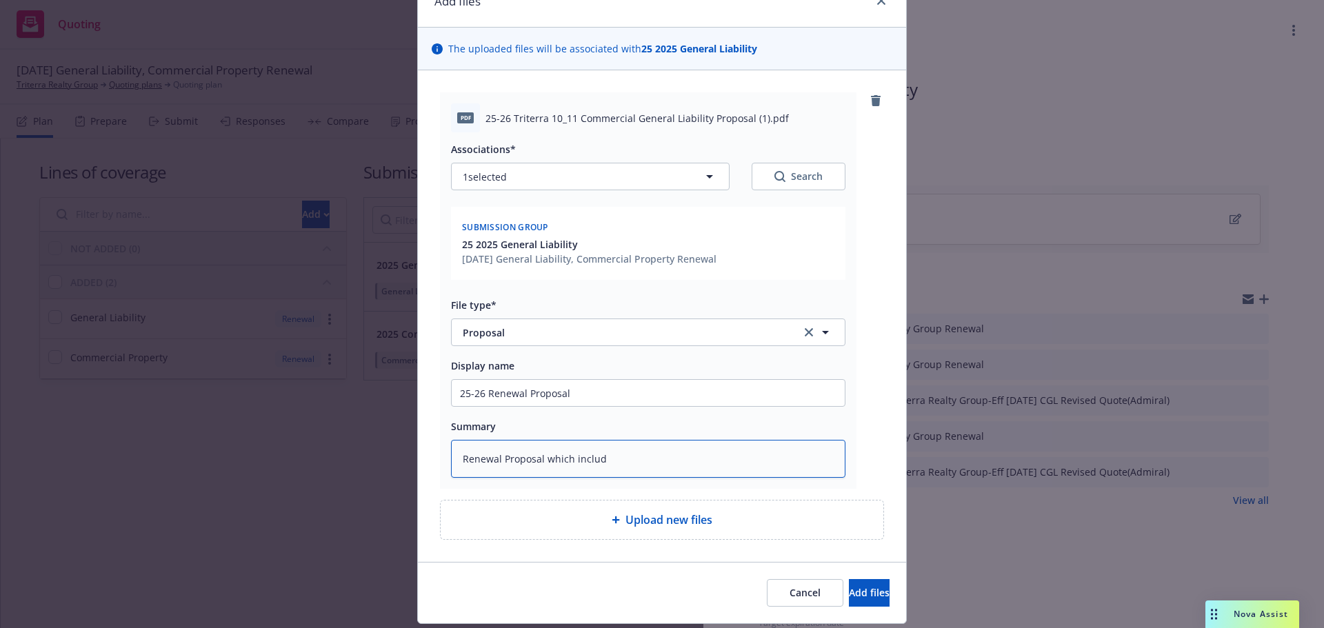
type textarea "x"
type textarea "Renewal Proposal which include"
type textarea "x"
type textarea "Renewal Proposal which includes"
type textarea "x"
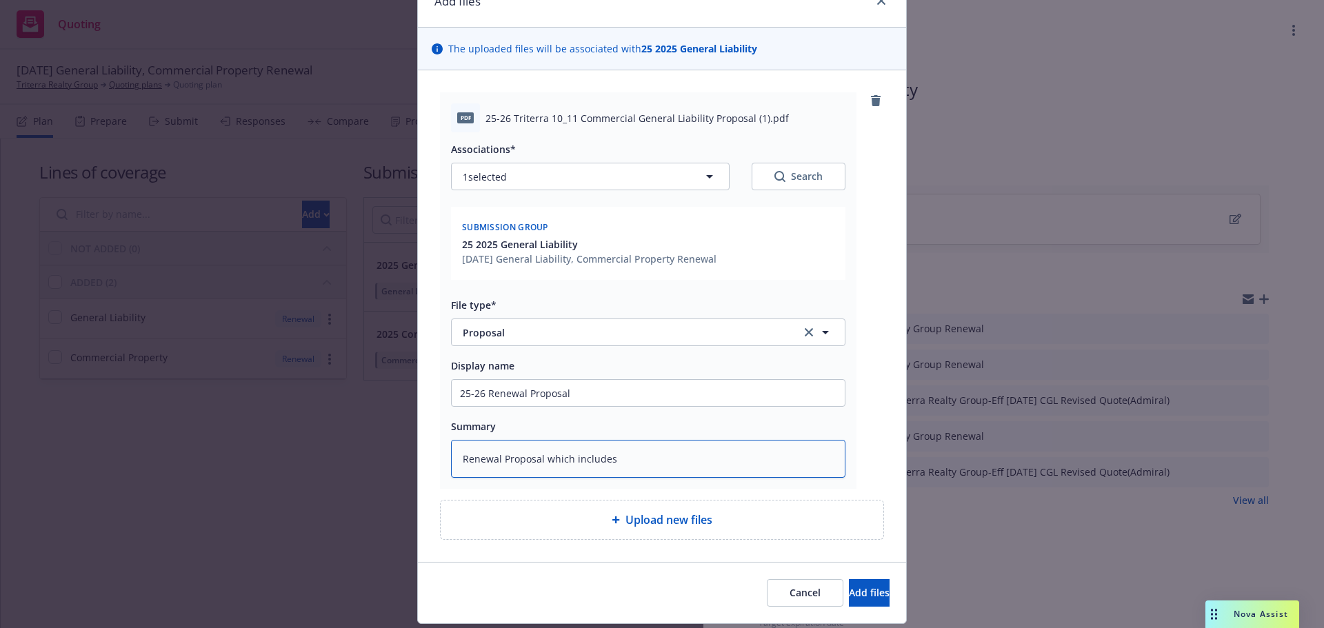
type textarea "Renewal Proposal which includes"
type textarea "x"
type textarea "Renewal Proposal which includes P"
type textarea "x"
type textarea "Renewal Proposal which includes Pro"
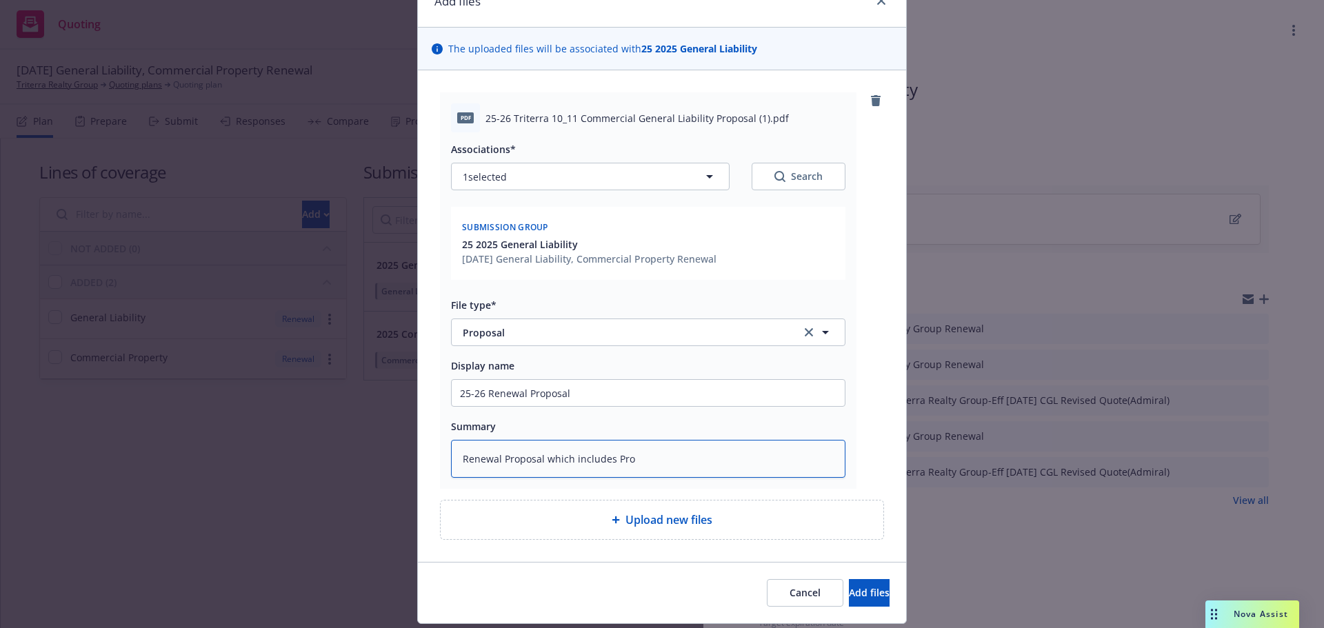
type textarea "x"
type textarea "Renewal Proposal which includes Prop"
type textarea "x"
type textarea "Renewal Proposal which includes Prope"
type textarea "x"
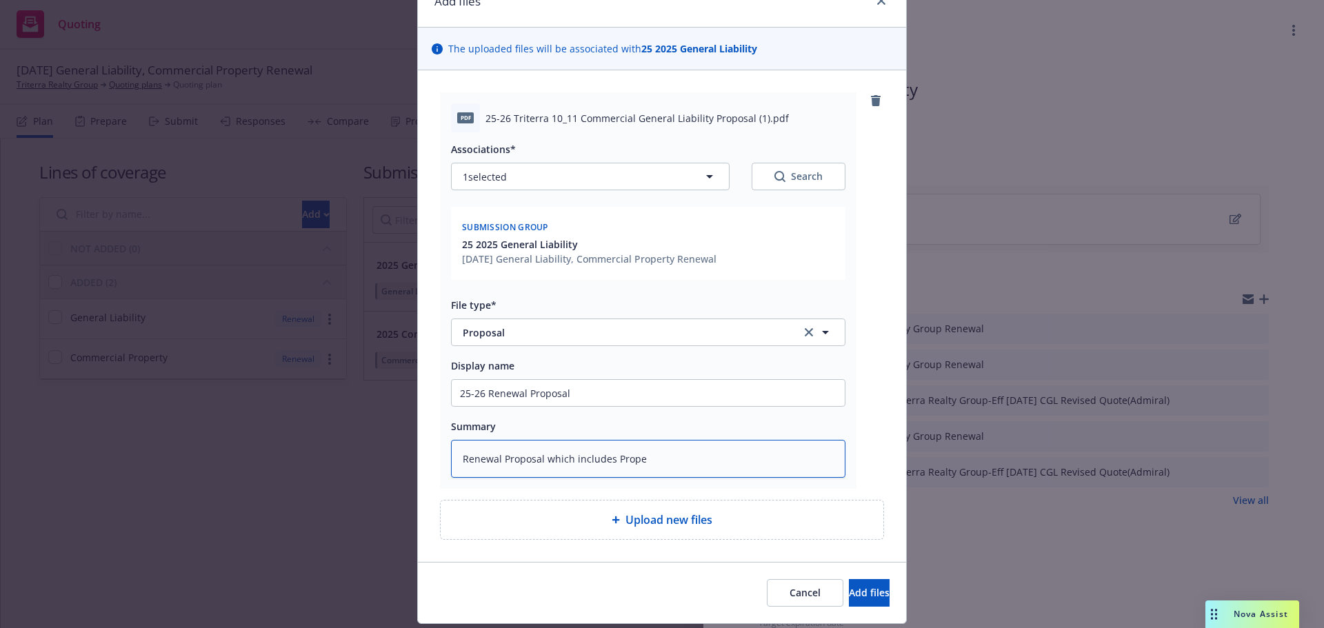
type textarea "Renewal Proposal which includes Proper"
type textarea "x"
type textarea "Renewal Proposal which includes Propert"
type textarea "x"
type textarea "Renewal Proposal which includes Property"
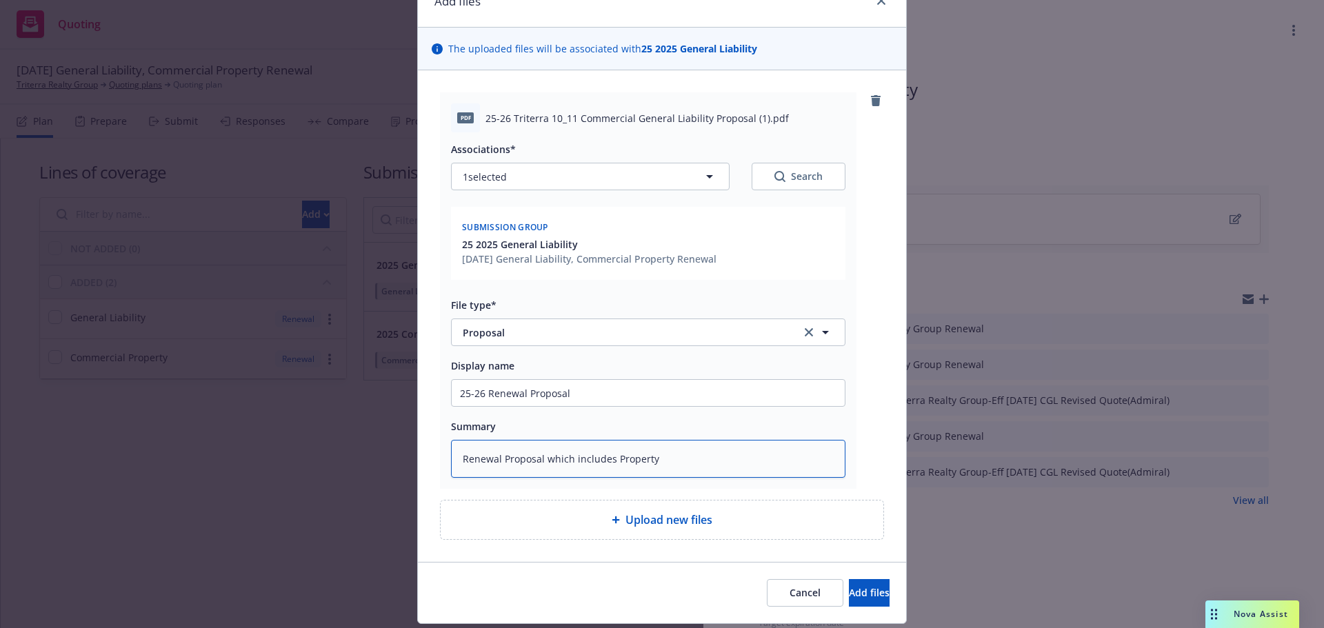
type textarea "x"
type textarea "Renewal Proposal which includes Property"
type textarea "x"
type textarea "Renewal Proposal which includes Property R"
type textarea "x"
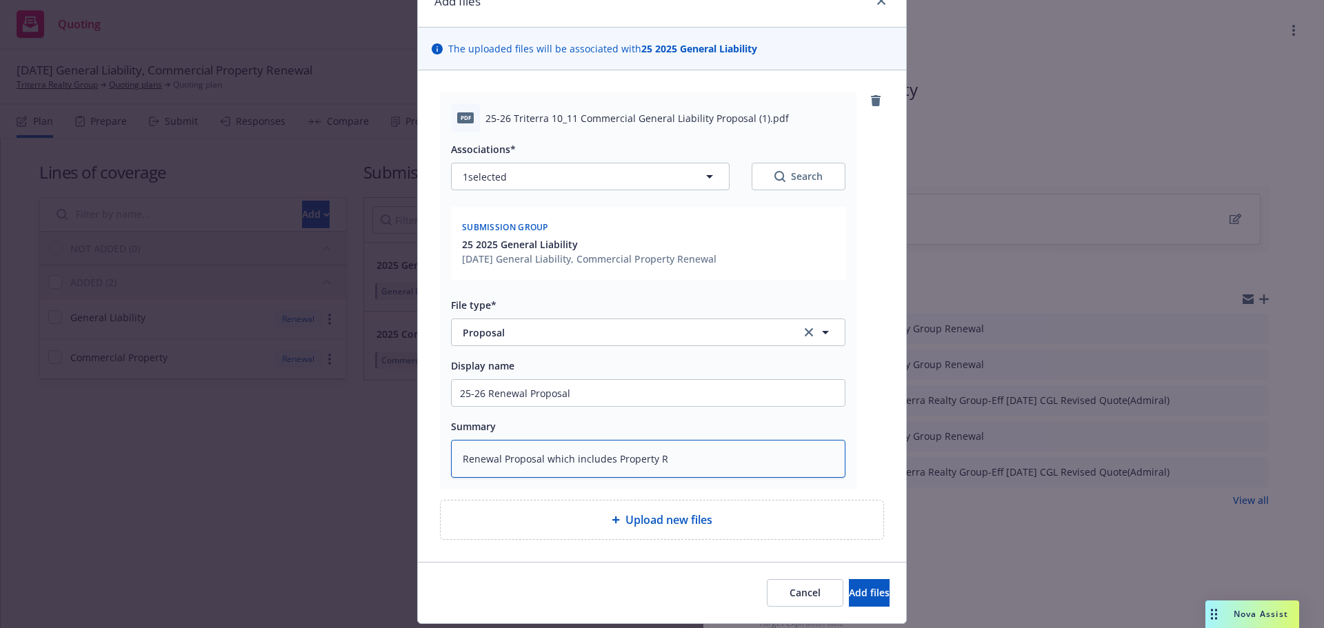
type textarea "Renewal Proposal which includes Property Re"
type textarea "x"
type textarea "Renewal Proposal which includes Property Ren"
type textarea "x"
type textarea "Renewal Proposal which includes Property [PERSON_NAME]"
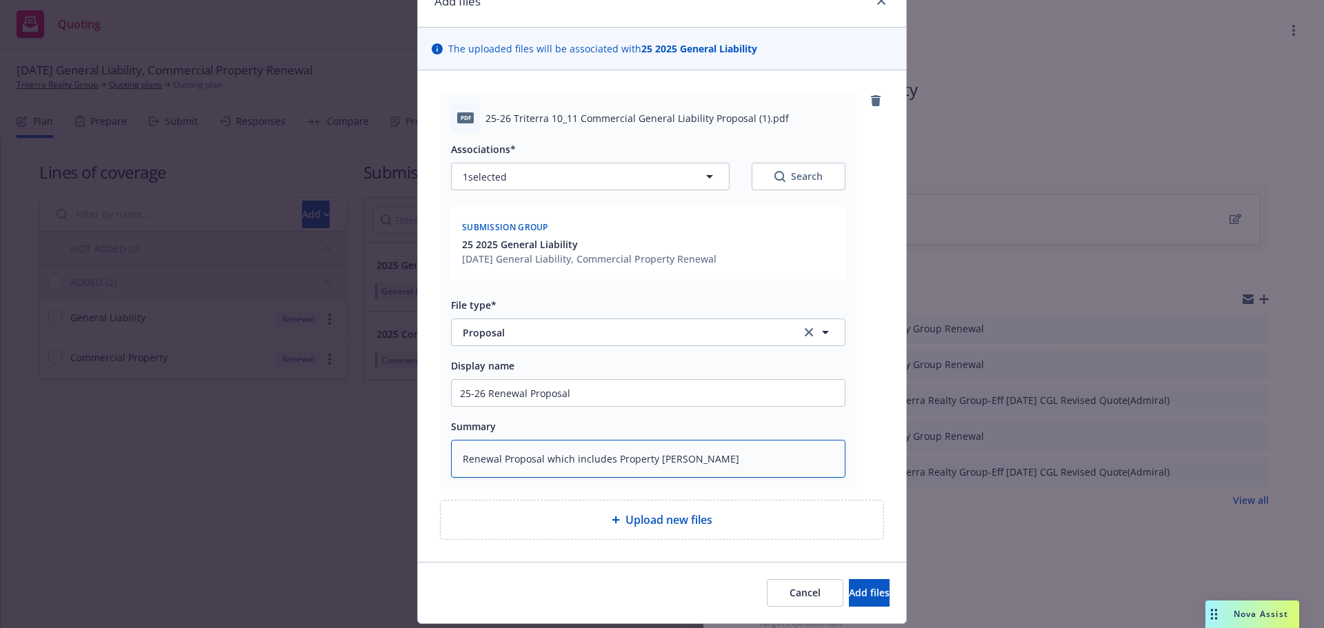
type textarea "x"
type textarea "Renewal Proposal which includes Property Renew"
type textarea "x"
type textarea "Renewal Proposal which includes Property Renewl"
type textarea "x"
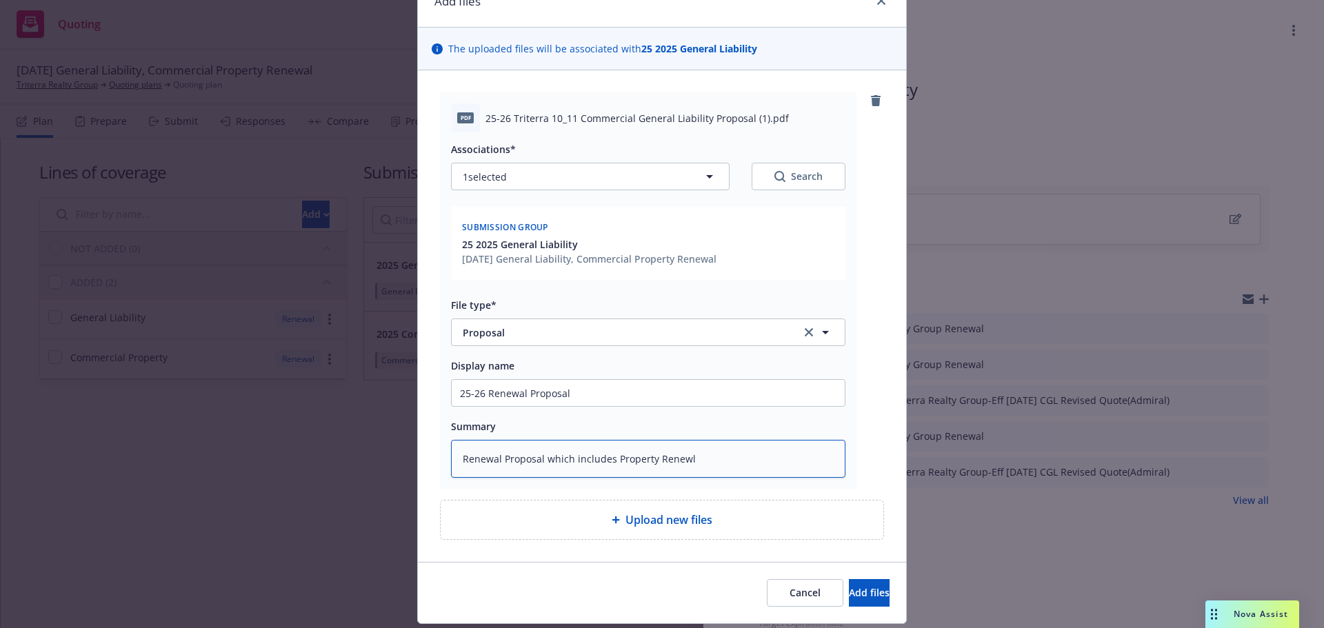
type textarea "Renewal Proposal which includes Property Renew"
type textarea "x"
type textarea "Renewal Proposal which includes Property Renewa"
type textarea "x"
type textarea "Renewal Proposal which includes Property Renewal"
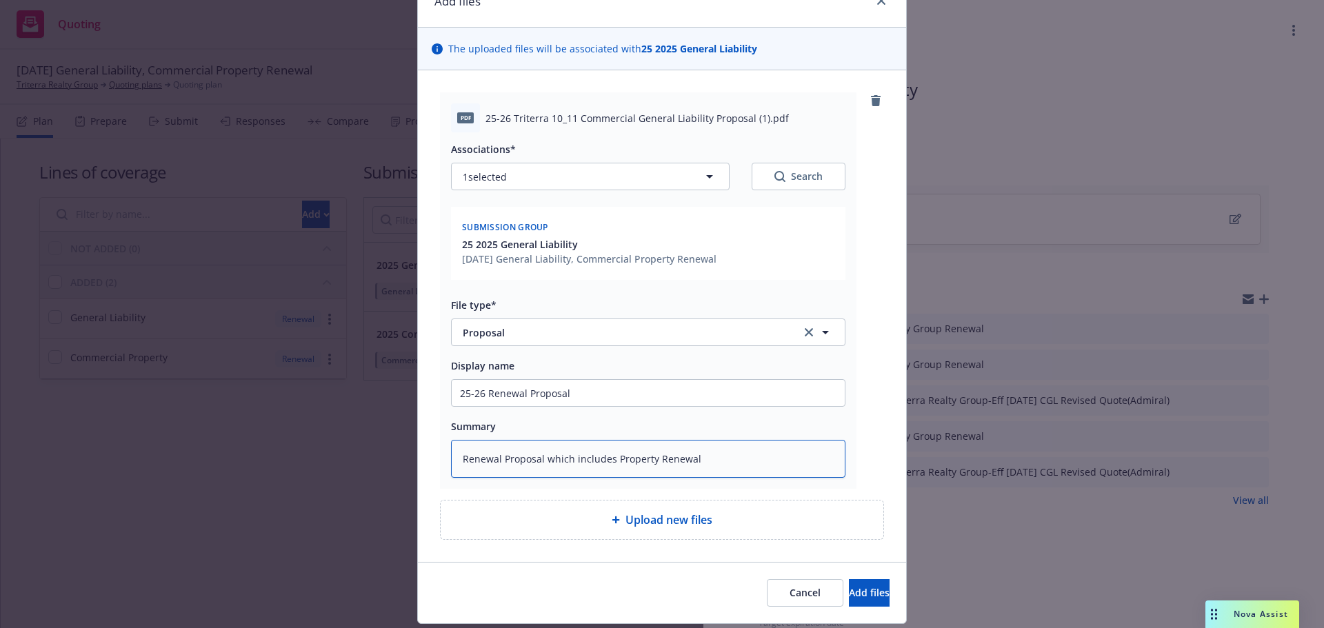
click at [456, 451] on textarea "Renewal Proposal which includes Property Renewal" at bounding box center [648, 459] width 395 height 38
type textarea "x"
type textarea "2Renewal Proposal which includes Property Renewal"
type textarea "x"
type textarea "25Renewal Proposal which includes Property Renewal"
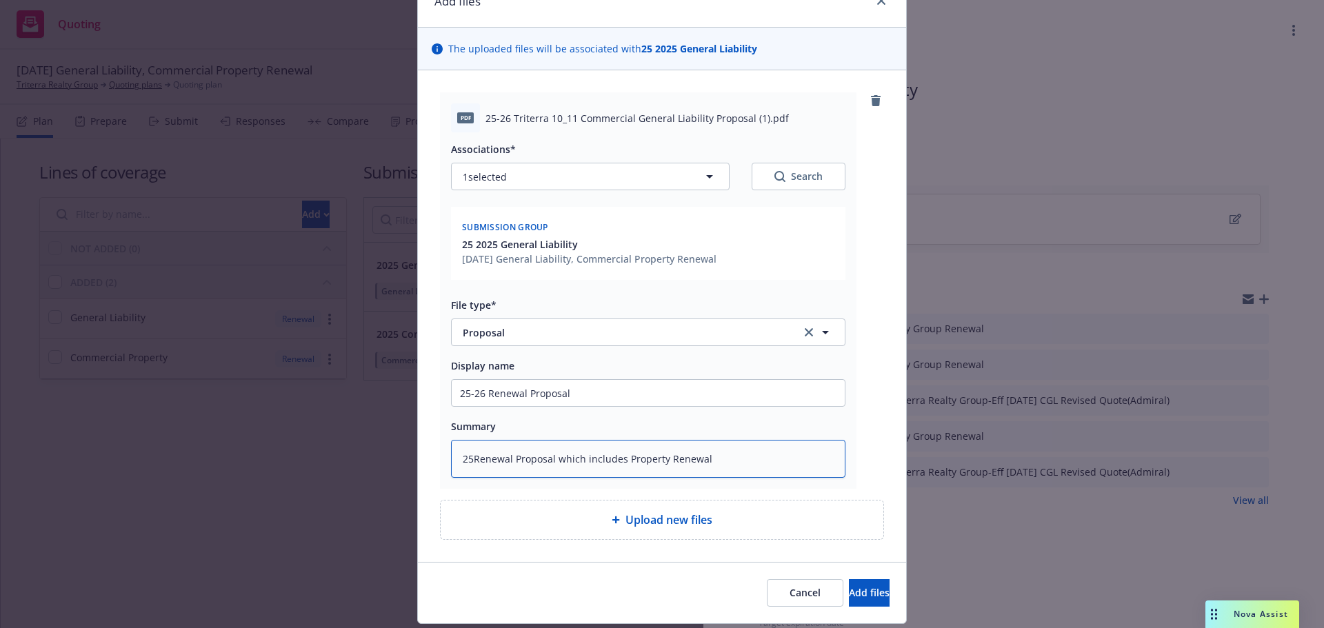
type textarea "x"
type textarea "25-Renewal Proposal which includes Property Renewal"
type textarea "x"
type textarea "25-2Renewal Proposal which includes Property Renewal"
type textarea "x"
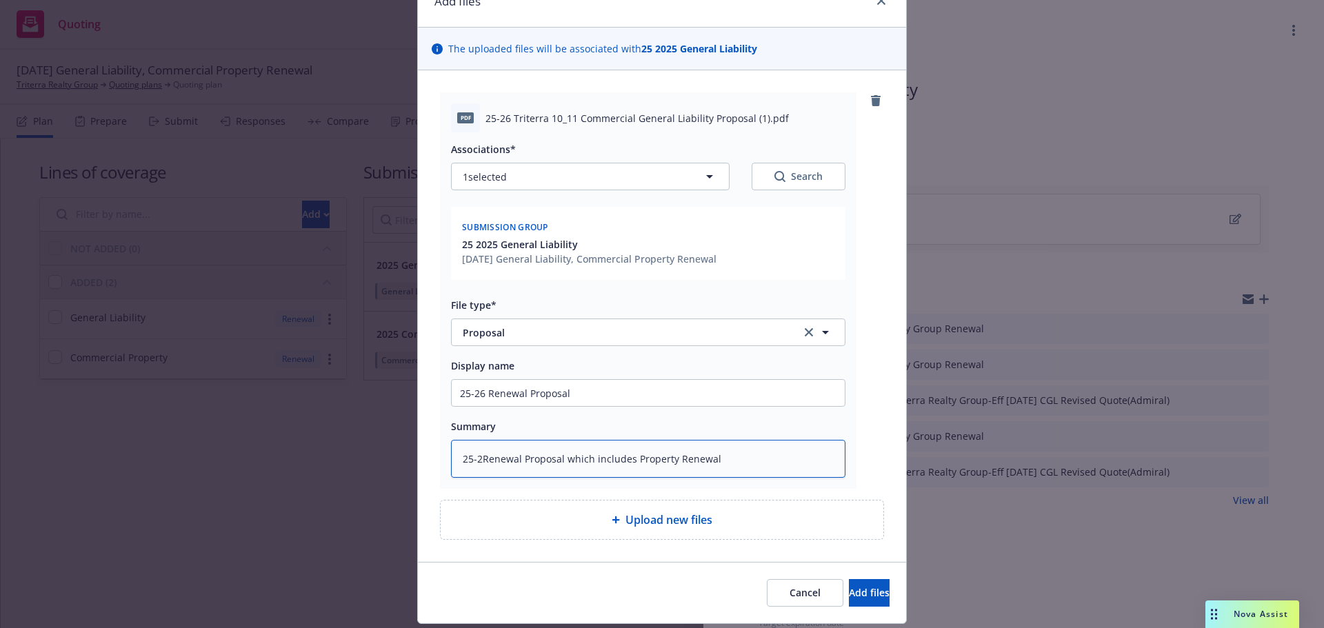
type textarea "25-26Renewal Proposal which includes Property Renewal"
type textarea "x"
type textarea "25-26 Renewal Proposal which includes Property Renewal"
click at [855, 592] on span "Add files" at bounding box center [869, 592] width 41 height 13
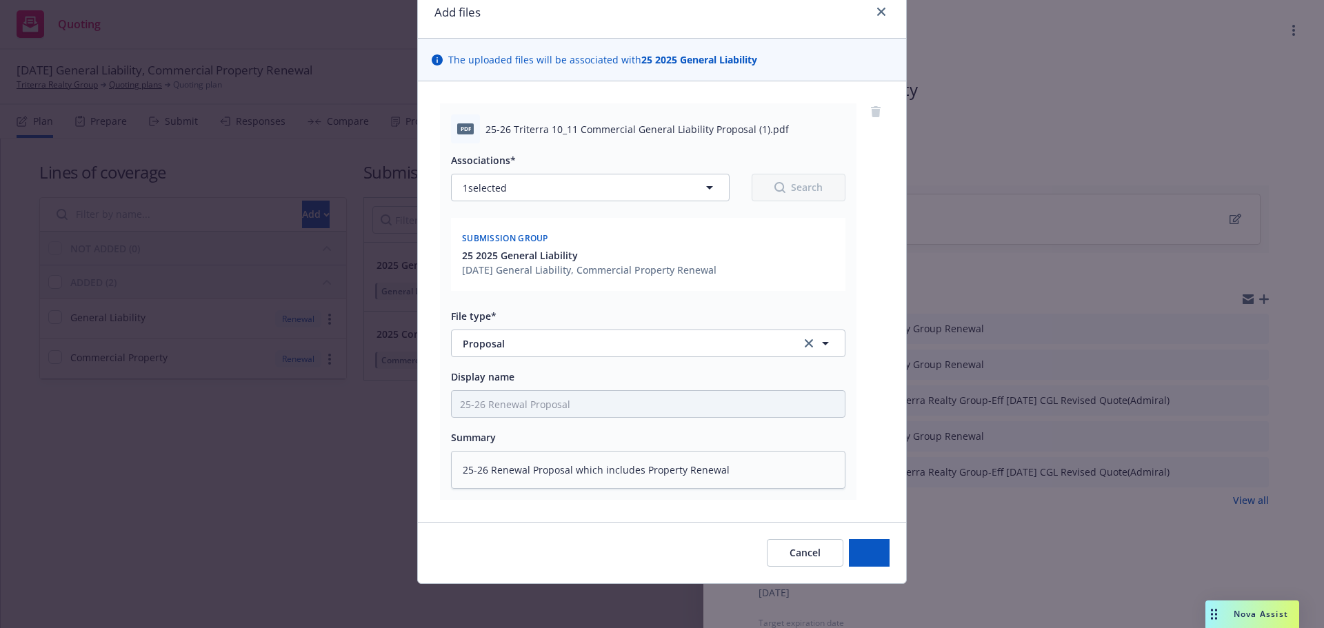
scroll to position [58, 0]
type textarea "x"
